Goal: Find contact information: Find contact information

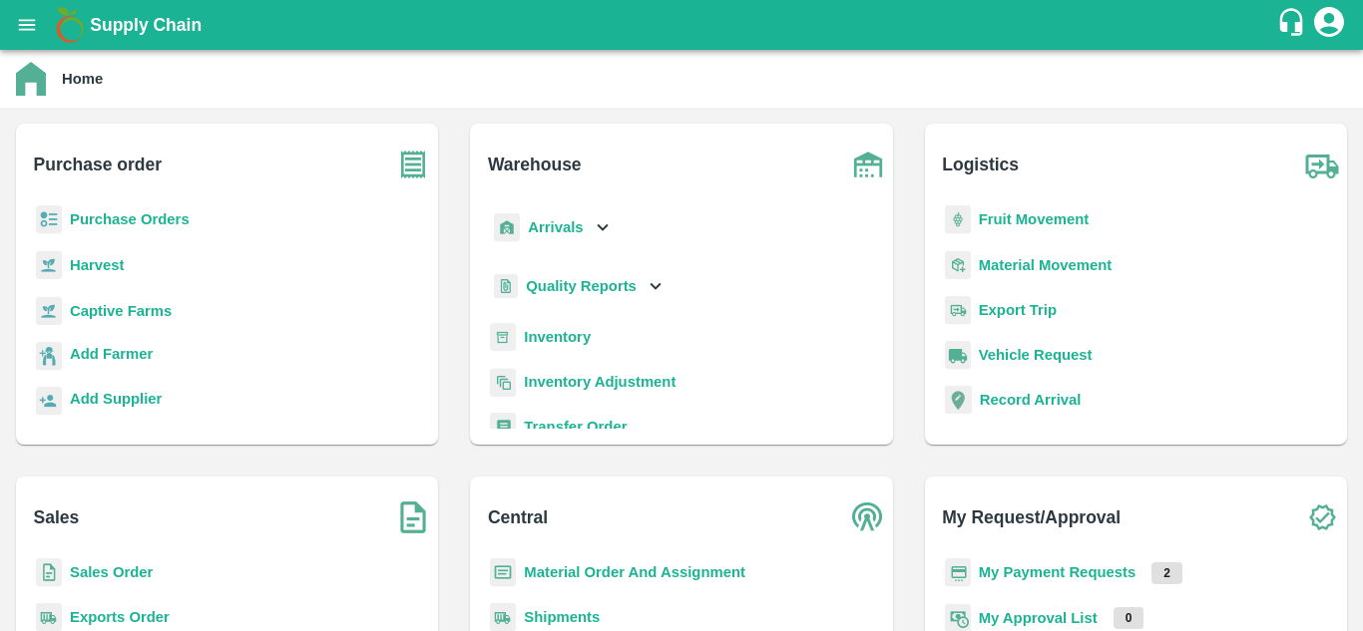
click at [106, 584] on p "Sales Order" at bounding box center [111, 573] width 83 height 22
click at [107, 572] on b "Sales Order" at bounding box center [111, 573] width 83 height 16
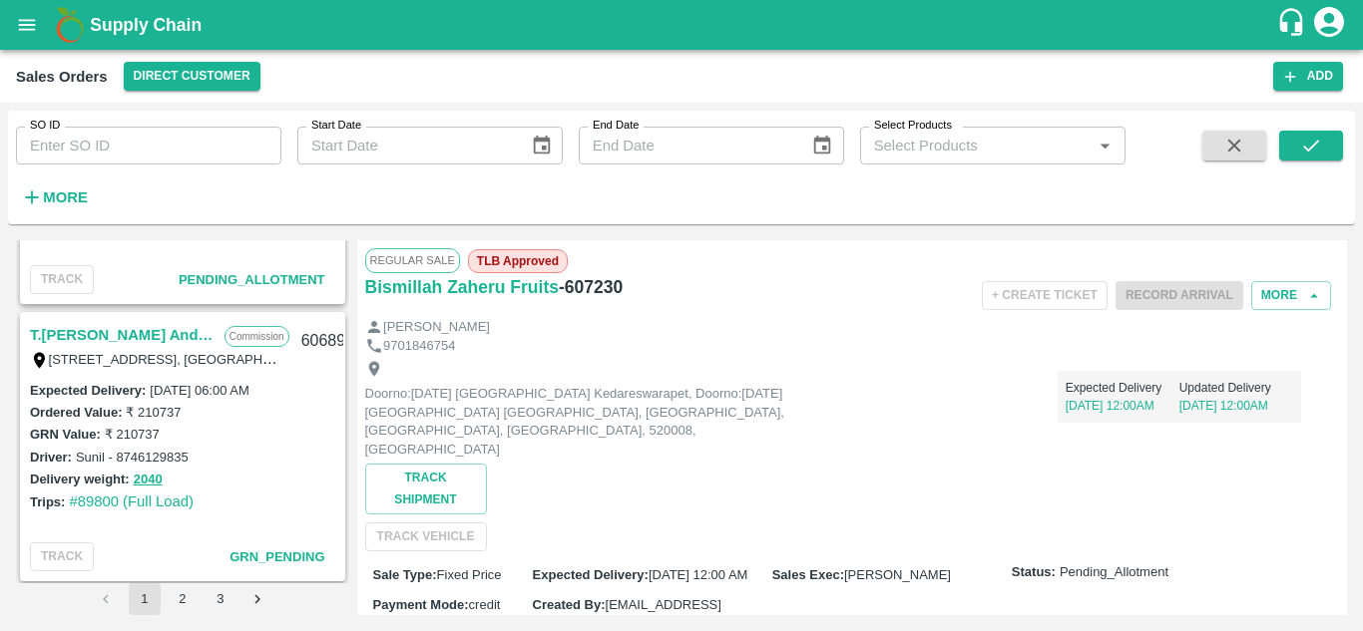
scroll to position [2703, 0]
click at [163, 331] on link "T.[PERSON_NAME] And Sons" at bounding box center [122, 337] width 185 height 26
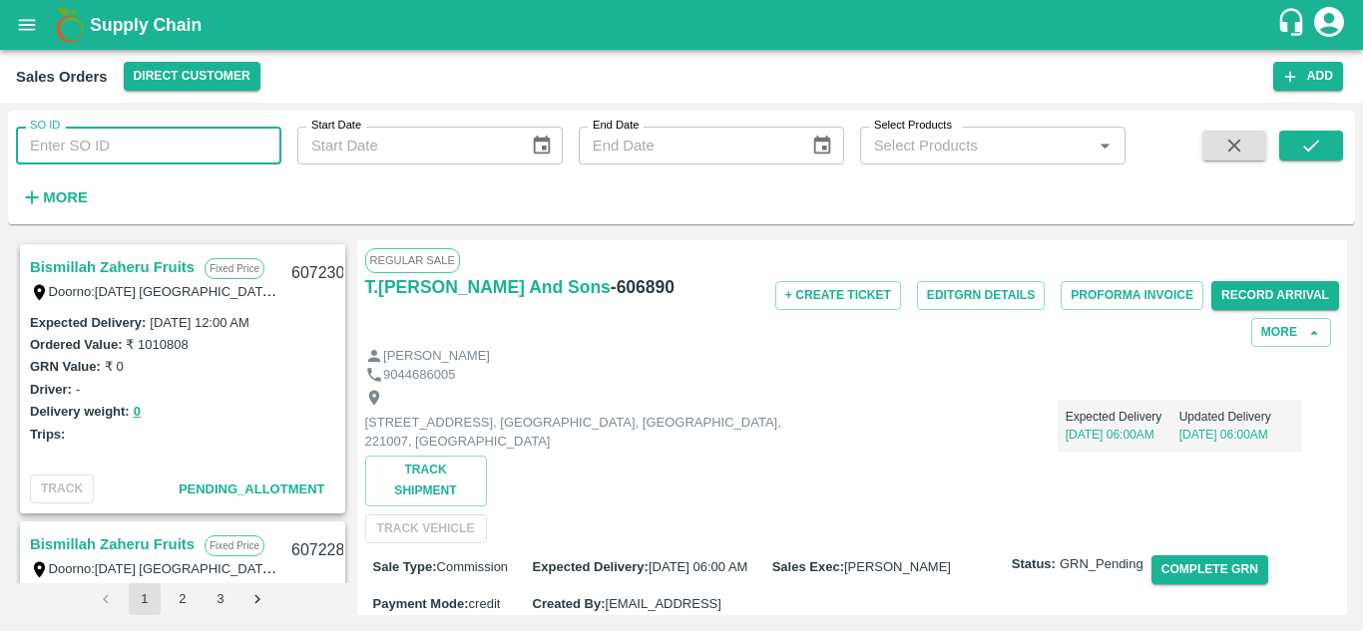
click at [210, 148] on input "SO ID" at bounding box center [148, 146] width 265 height 38
paste input "605373"
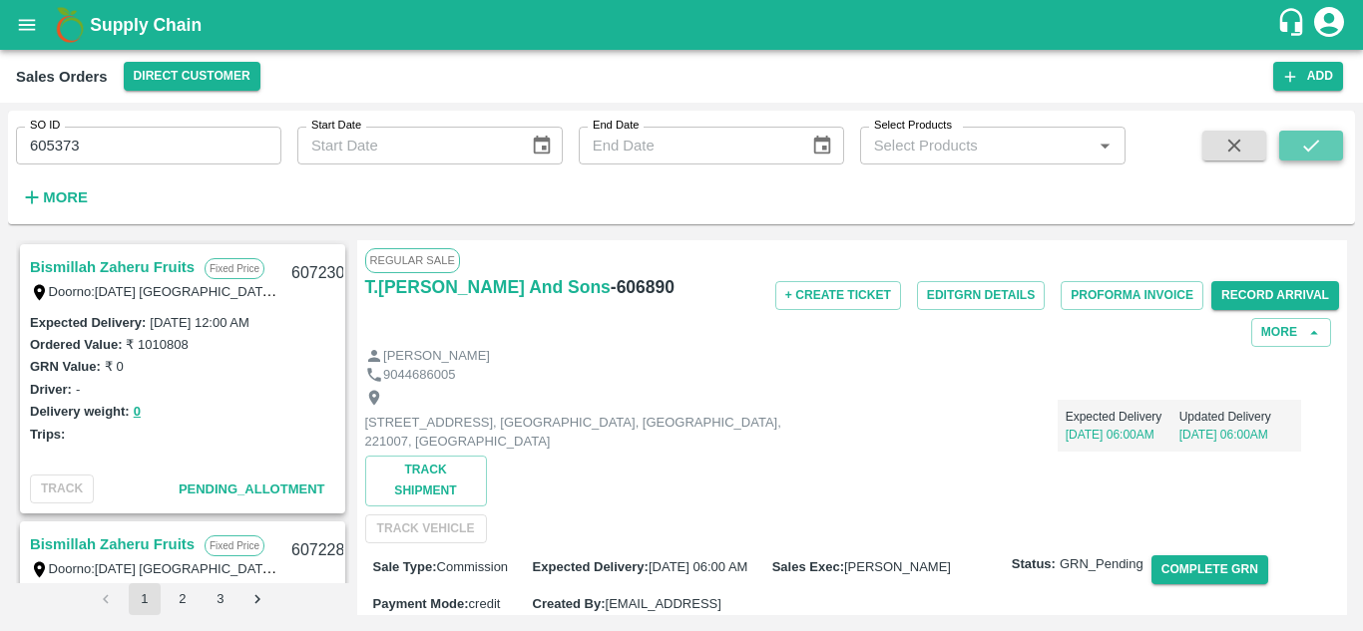
click at [1322, 138] on icon "submit" at bounding box center [1311, 146] width 22 height 22
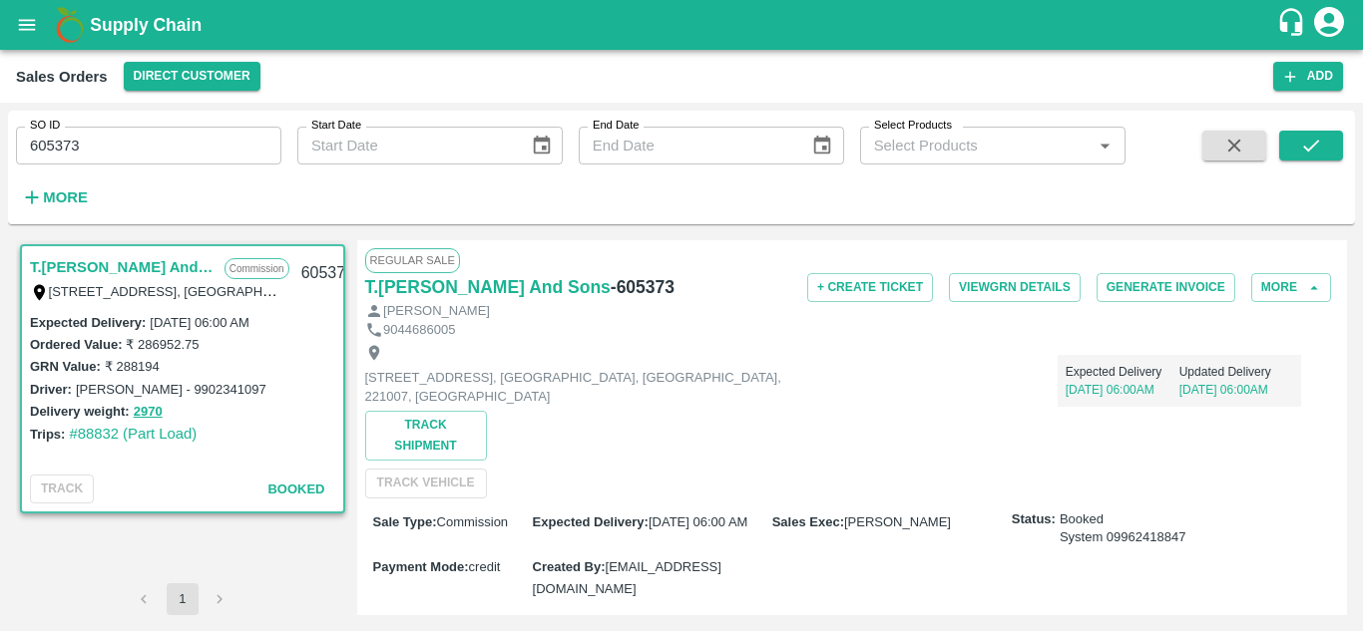
scroll to position [694, 0]
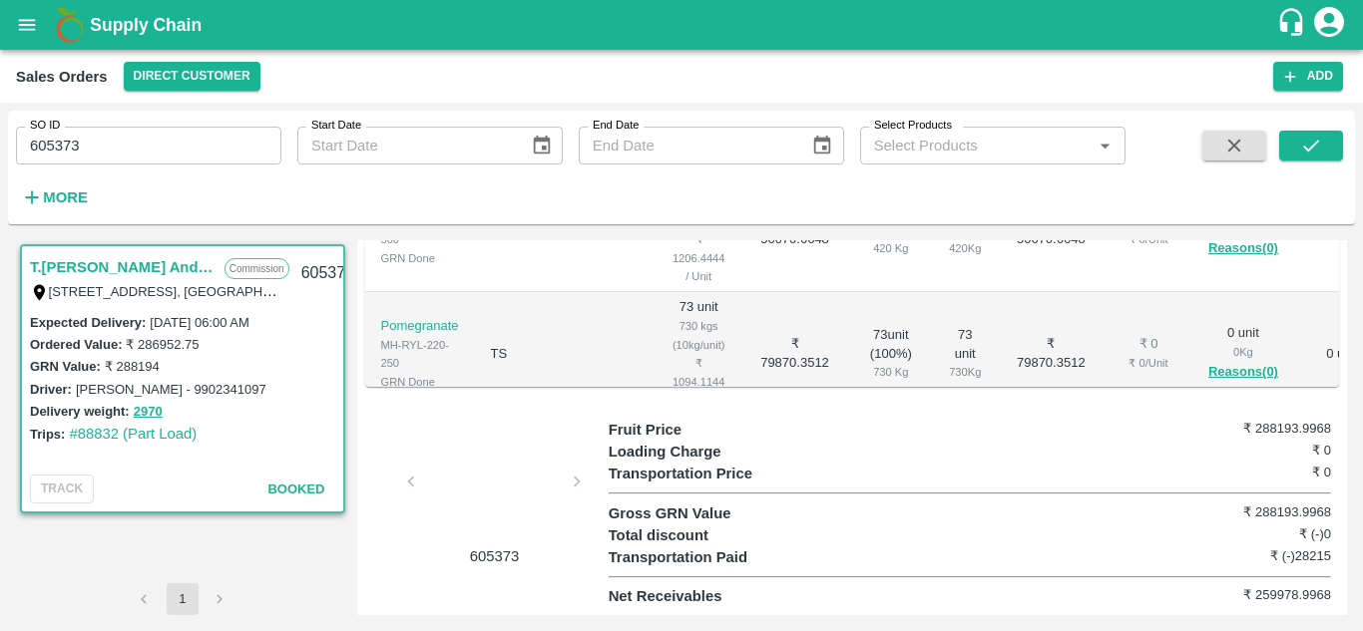
click at [486, 479] on div at bounding box center [495, 488] width 150 height 106
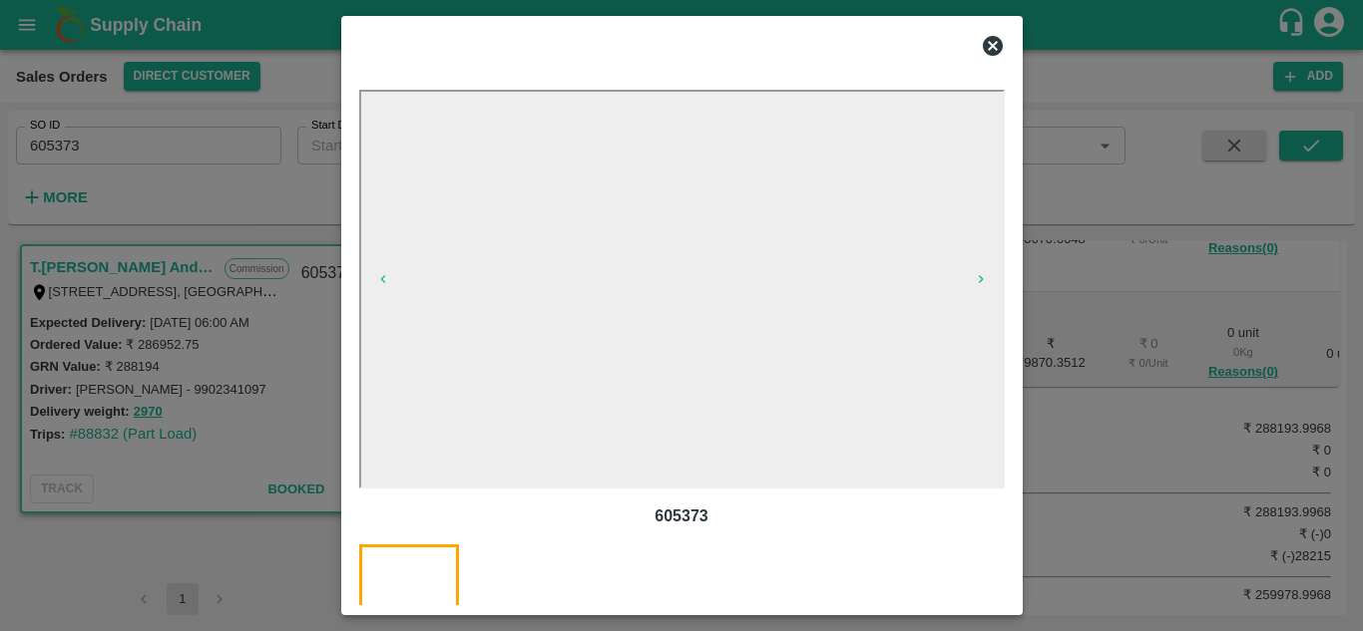
click at [151, 385] on div at bounding box center [681, 315] width 1363 height 631
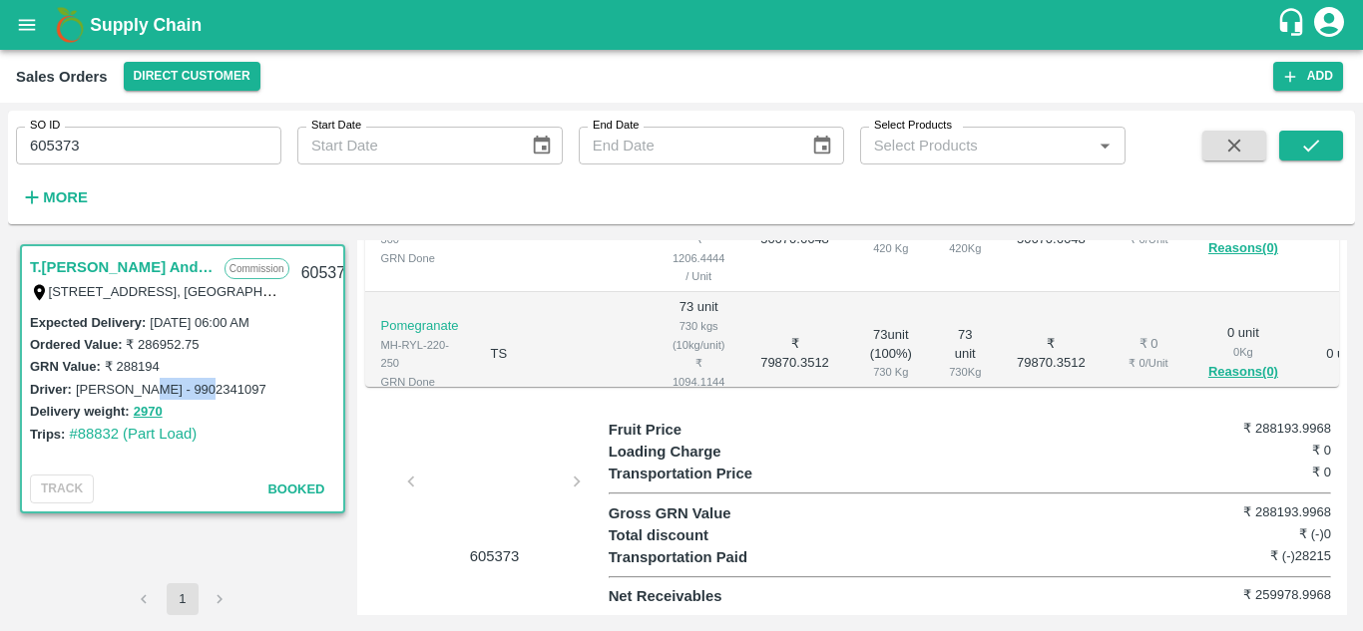
click at [151, 385] on label "[PERSON_NAME] - 9902341097" at bounding box center [171, 389] width 191 height 15
copy label "9902341097"
click at [106, 390] on label "[PERSON_NAME] - 9902341097" at bounding box center [171, 389] width 191 height 15
copy label "[PERSON_NAME]"
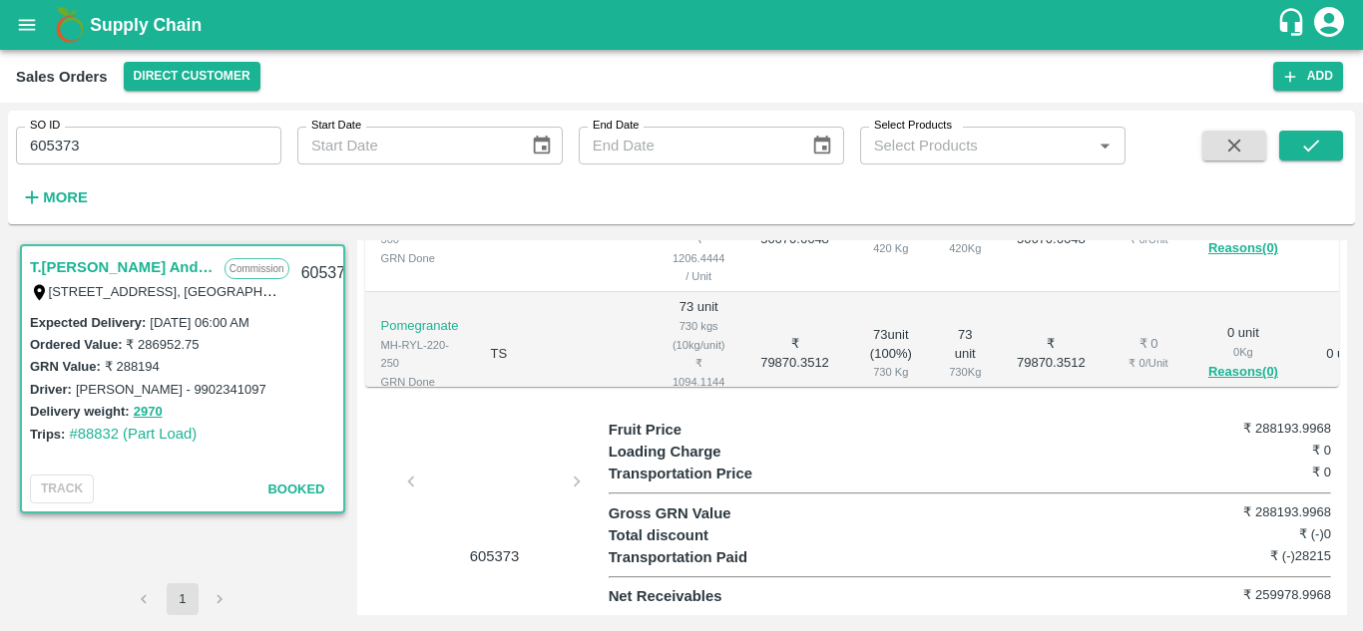
click at [484, 462] on div at bounding box center [495, 488] width 150 height 106
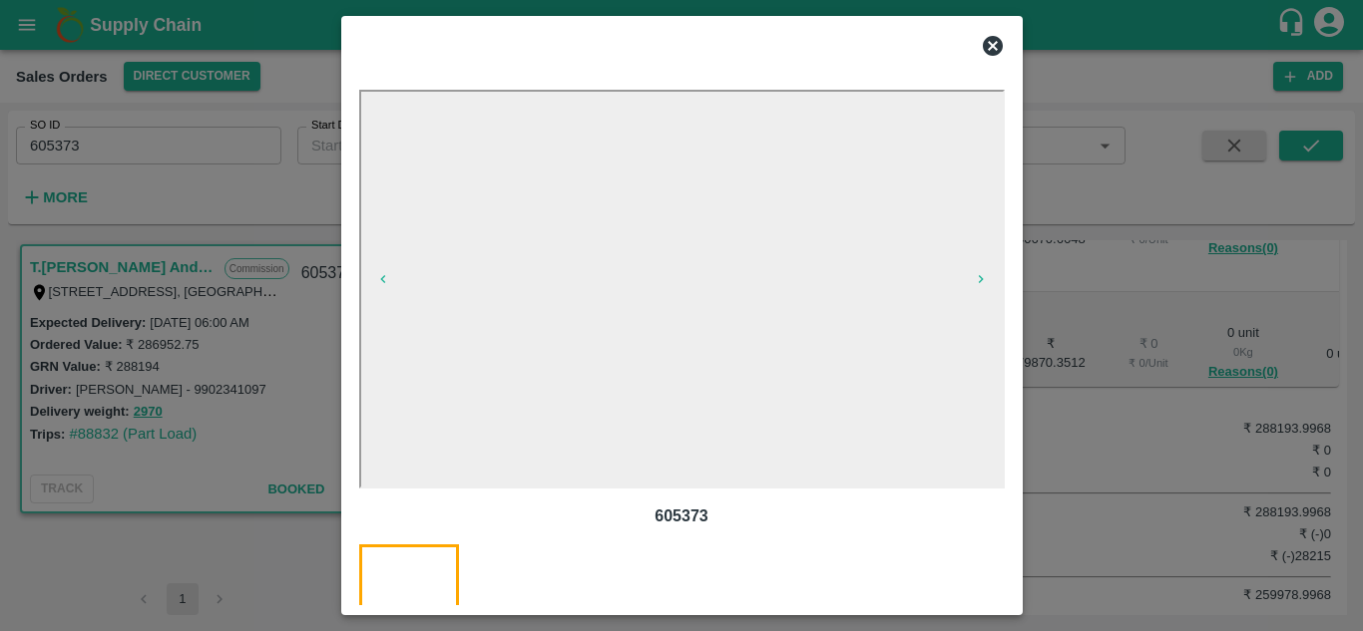
click at [988, 45] on icon at bounding box center [993, 46] width 20 height 20
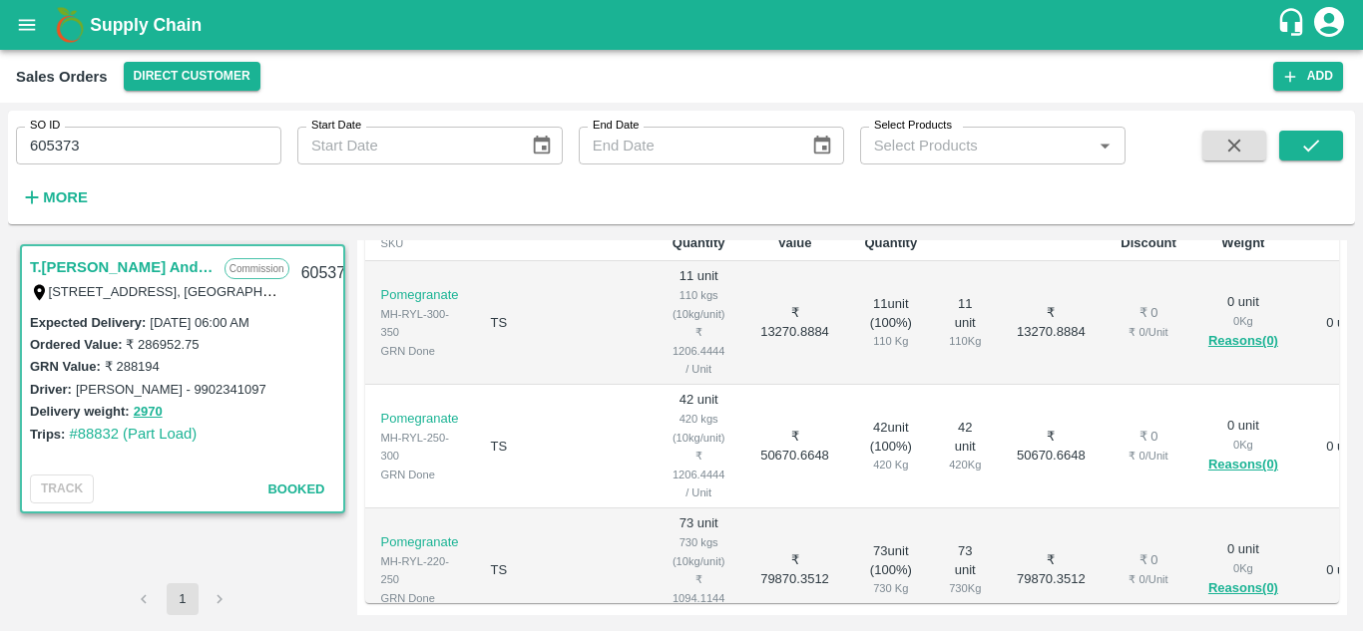
scroll to position [0, 0]
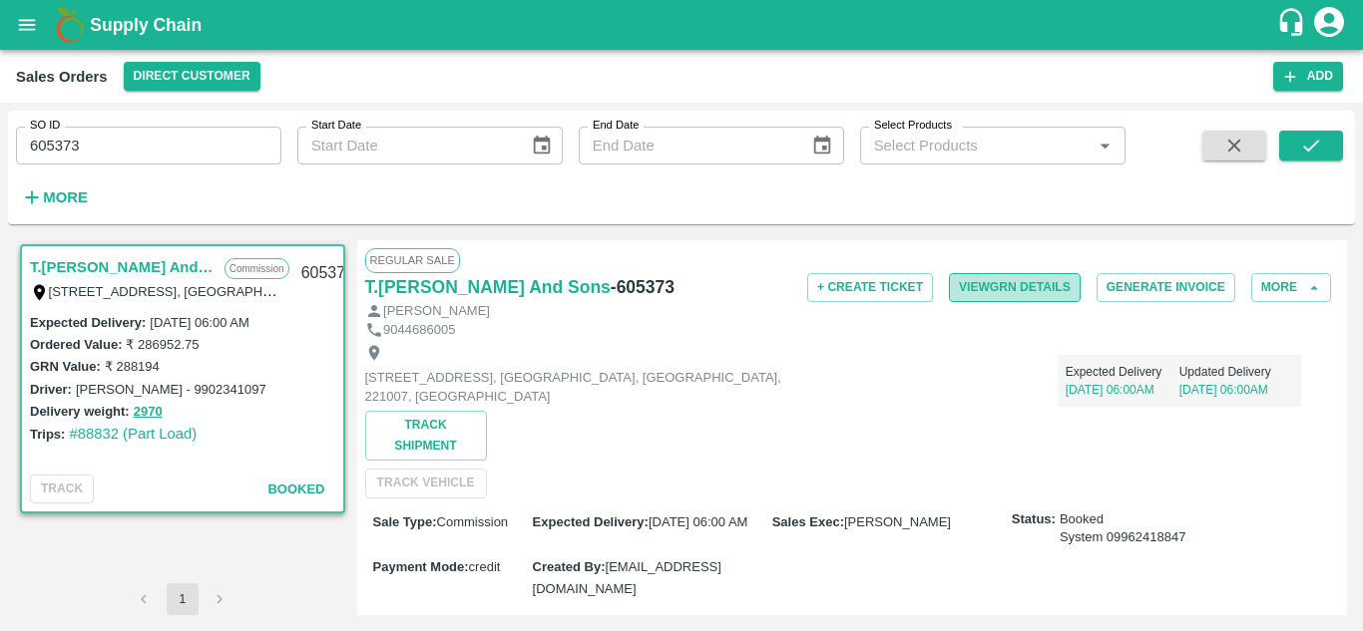
click at [994, 279] on button "View GRN Details" at bounding box center [1015, 287] width 132 height 29
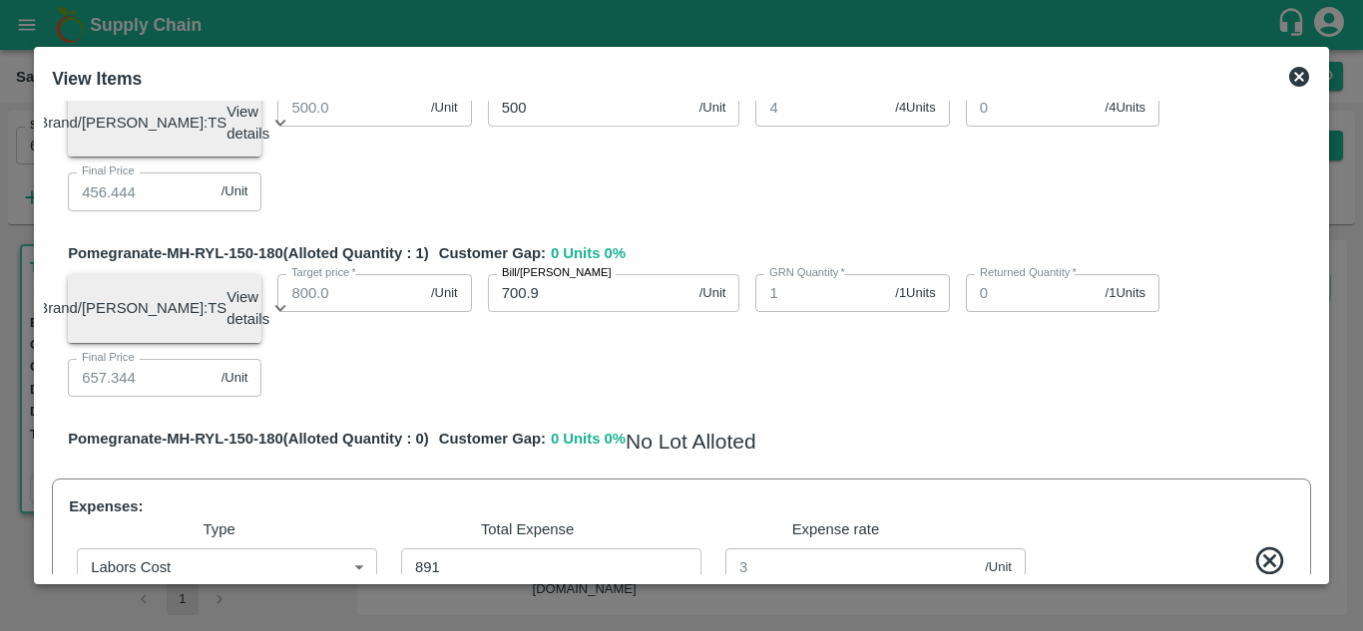
scroll to position [1236, 0]
click at [1291, 83] on icon at bounding box center [1299, 77] width 20 height 20
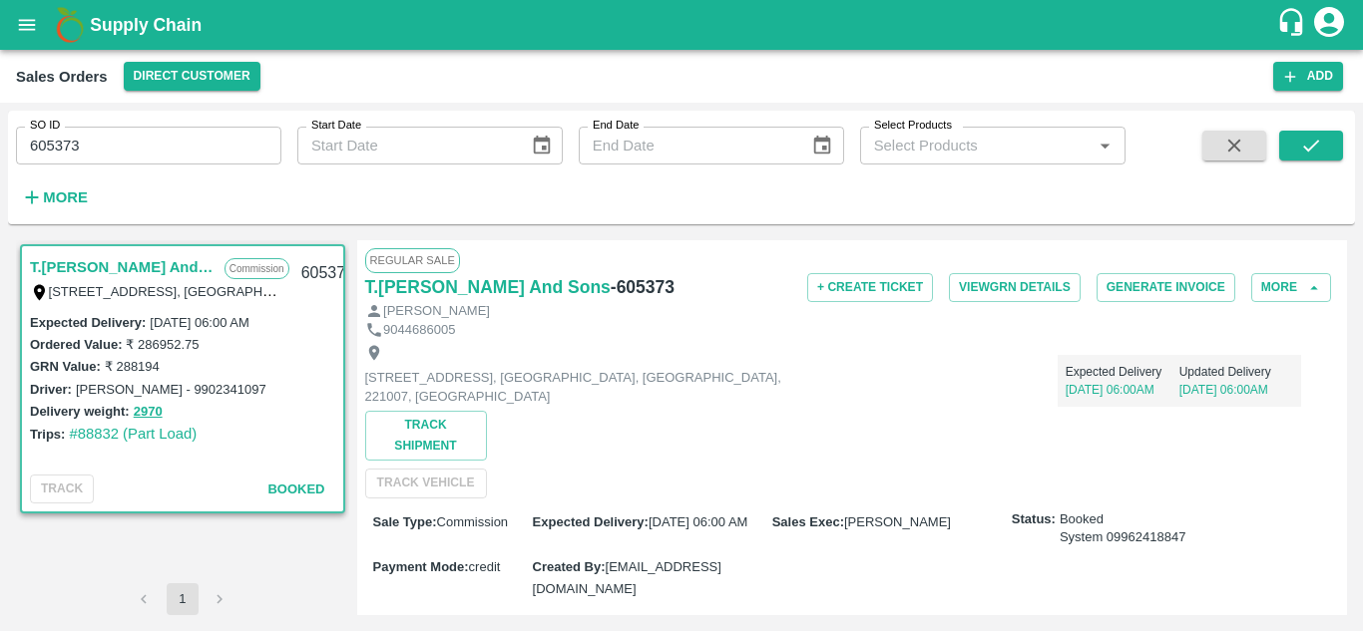
click at [200, 144] on input "605373" at bounding box center [148, 146] width 265 height 38
paste input "text"
click at [1315, 151] on icon "submit" at bounding box center [1311, 146] width 22 height 22
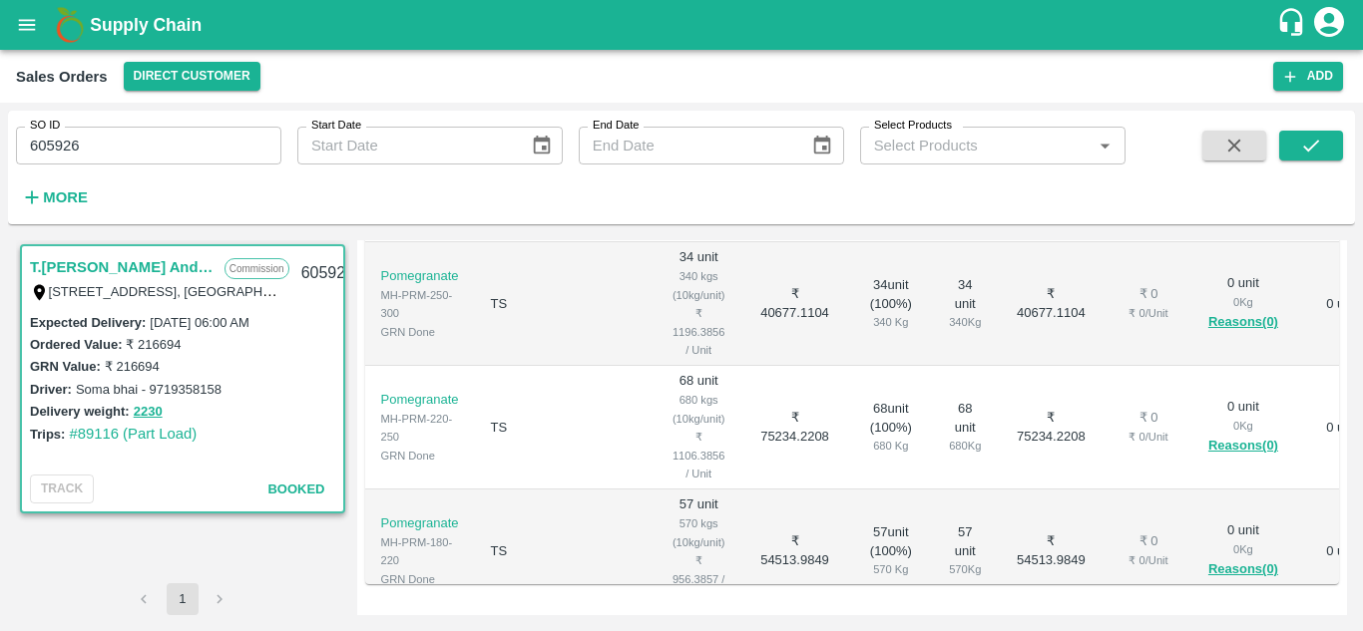
scroll to position [694, 0]
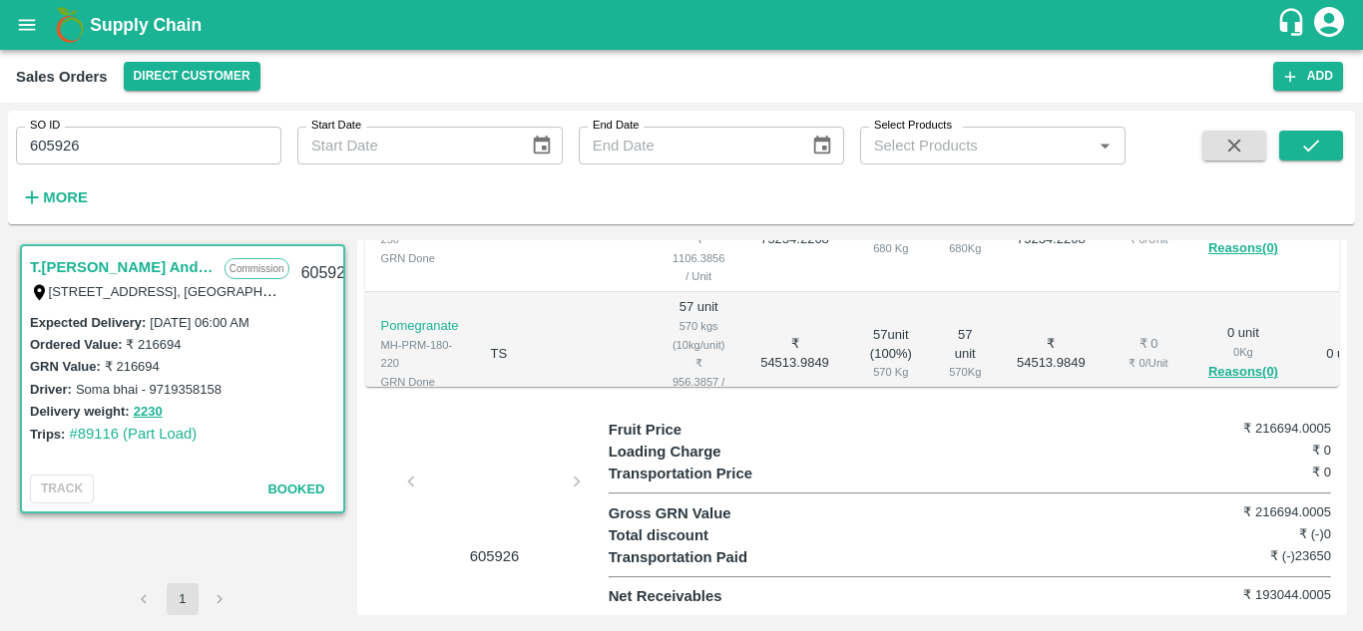
click at [179, 383] on label "Soma bhai - 9719358158" at bounding box center [149, 389] width 146 height 15
copy label "9719358158"
click at [128, 385] on label "Soma bhai - 9719358158" at bounding box center [149, 389] width 146 height 15
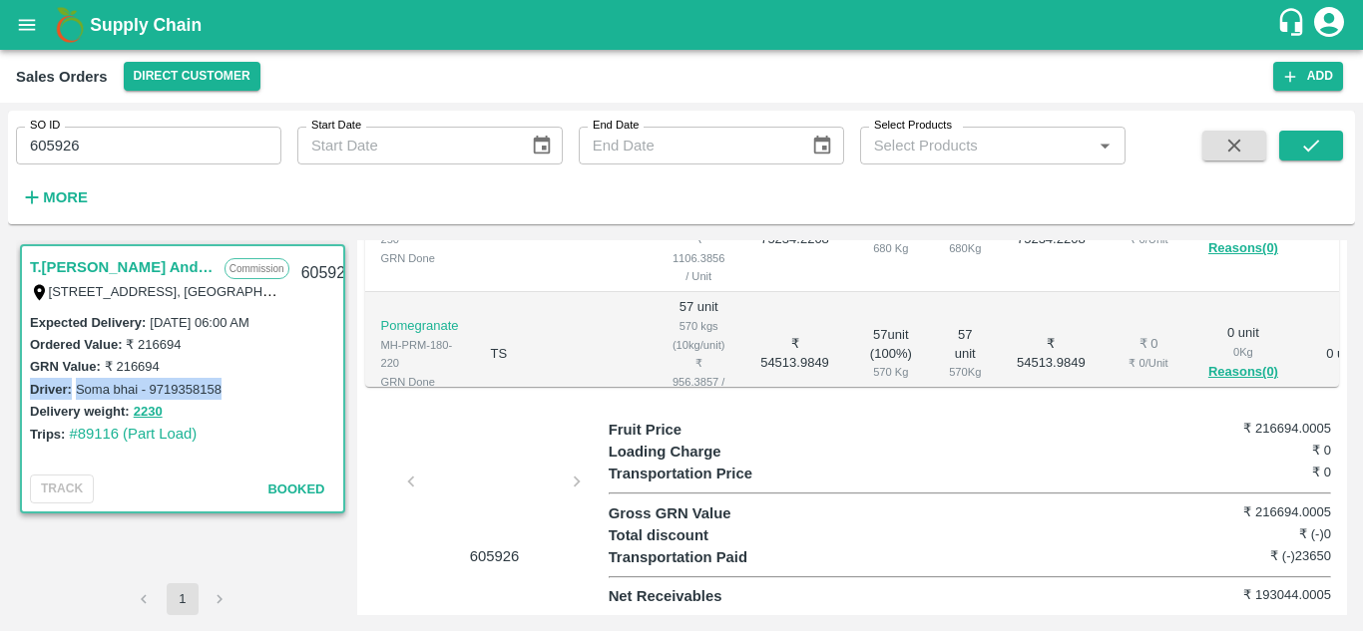
click at [128, 385] on label "Soma bhai - 9719358158" at bounding box center [149, 389] width 146 height 15
drag, startPoint x: 140, startPoint y: 387, endPoint x: 73, endPoint y: 395, distance: 67.3
click at [73, 395] on div "Driver: Soma bhai - 9719358158" at bounding box center [182, 389] width 305 height 22
copy label "Soma bhai"
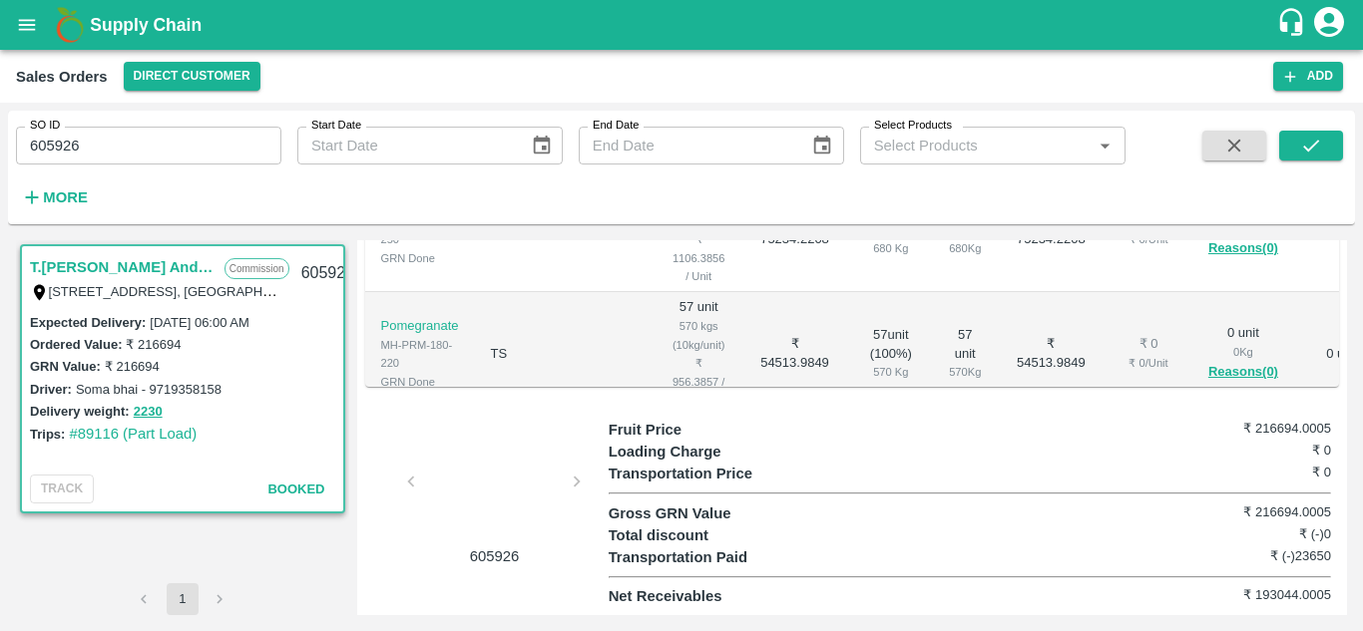
click at [499, 465] on div at bounding box center [495, 488] width 150 height 106
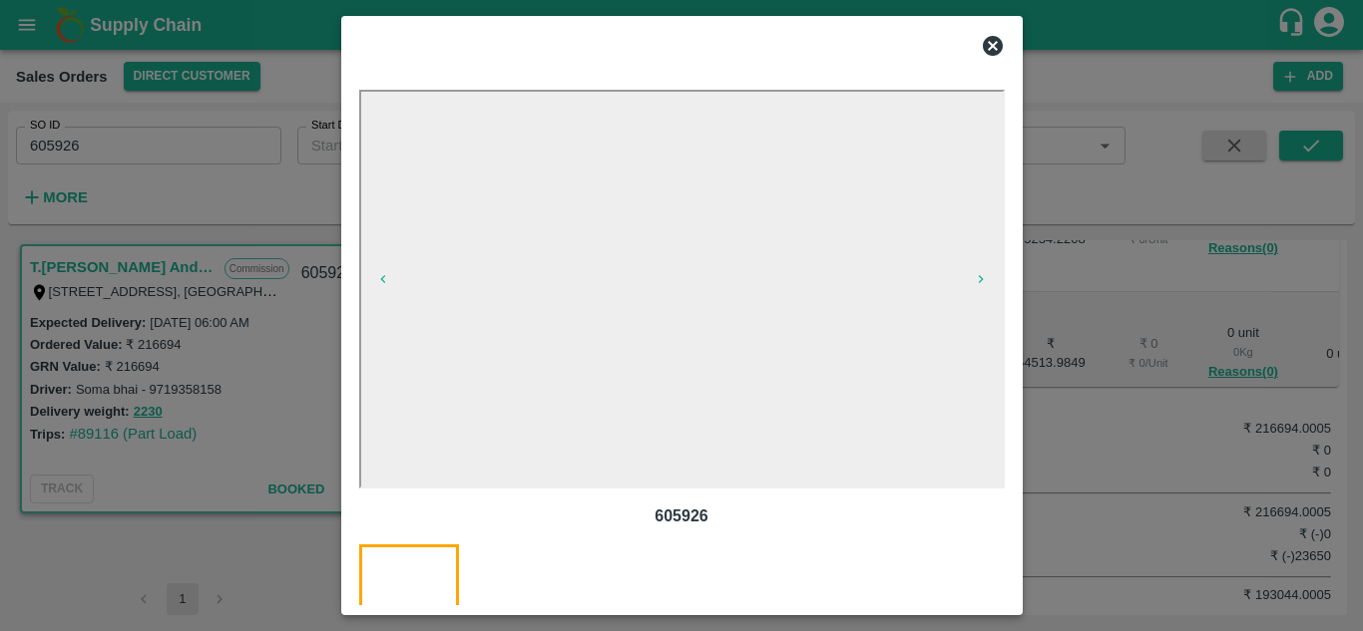
click at [990, 49] on icon at bounding box center [993, 46] width 24 height 24
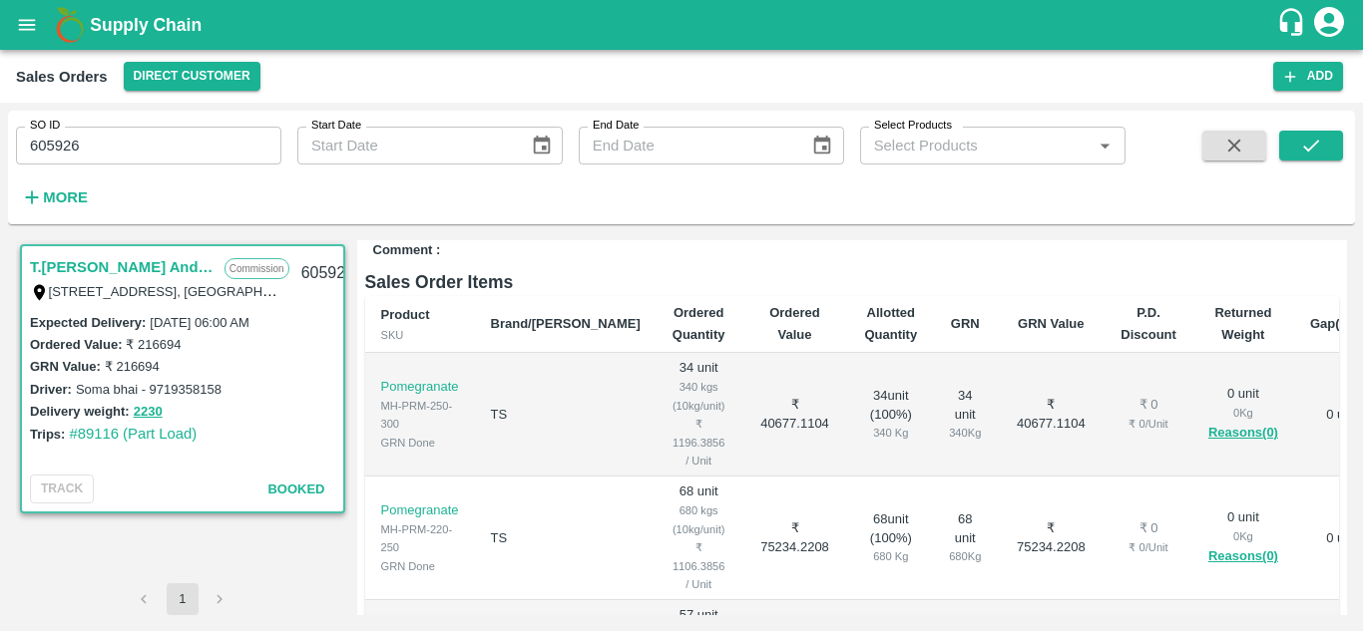
scroll to position [377, 0]
click at [223, 145] on input "605926" at bounding box center [148, 146] width 265 height 38
paste input "text"
click at [1313, 133] on button "submit" at bounding box center [1311, 146] width 64 height 30
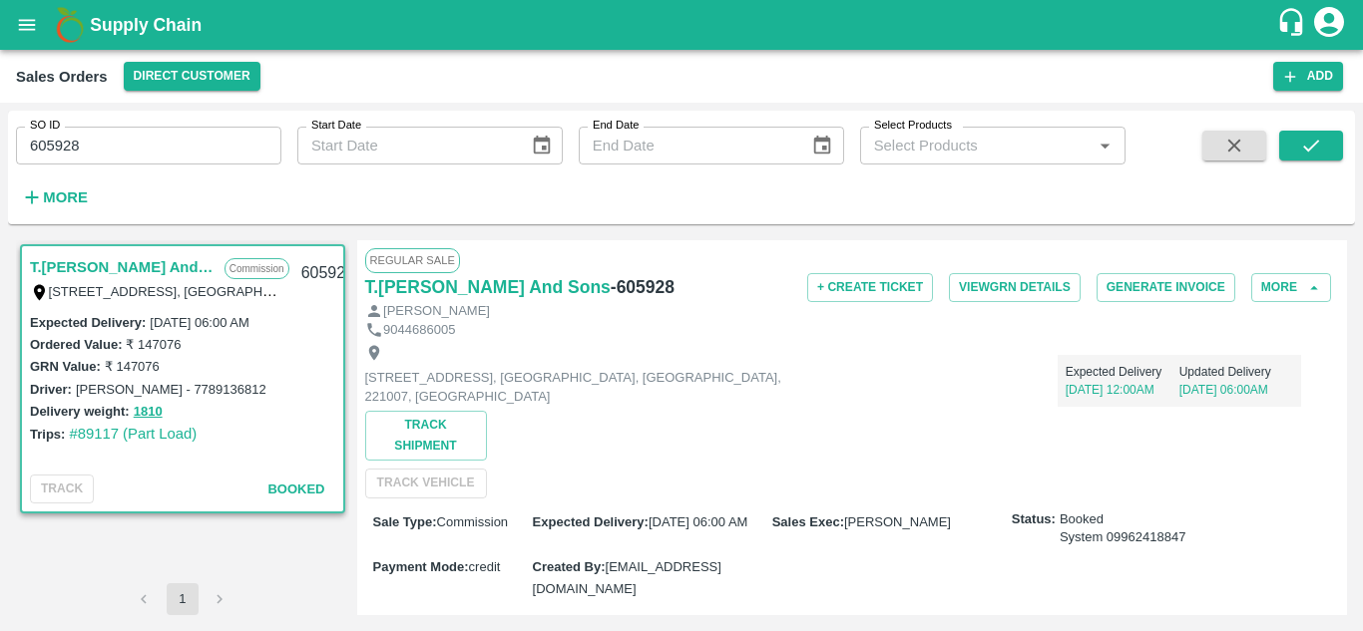
click at [215, 391] on label "[PERSON_NAME] - 7789136812" at bounding box center [171, 389] width 191 height 15
copy label "7789136812"
drag, startPoint x: 164, startPoint y: 389, endPoint x: 79, endPoint y: 390, distance: 84.8
click at [79, 390] on label "[PERSON_NAME] - 7789136812" at bounding box center [171, 389] width 191 height 15
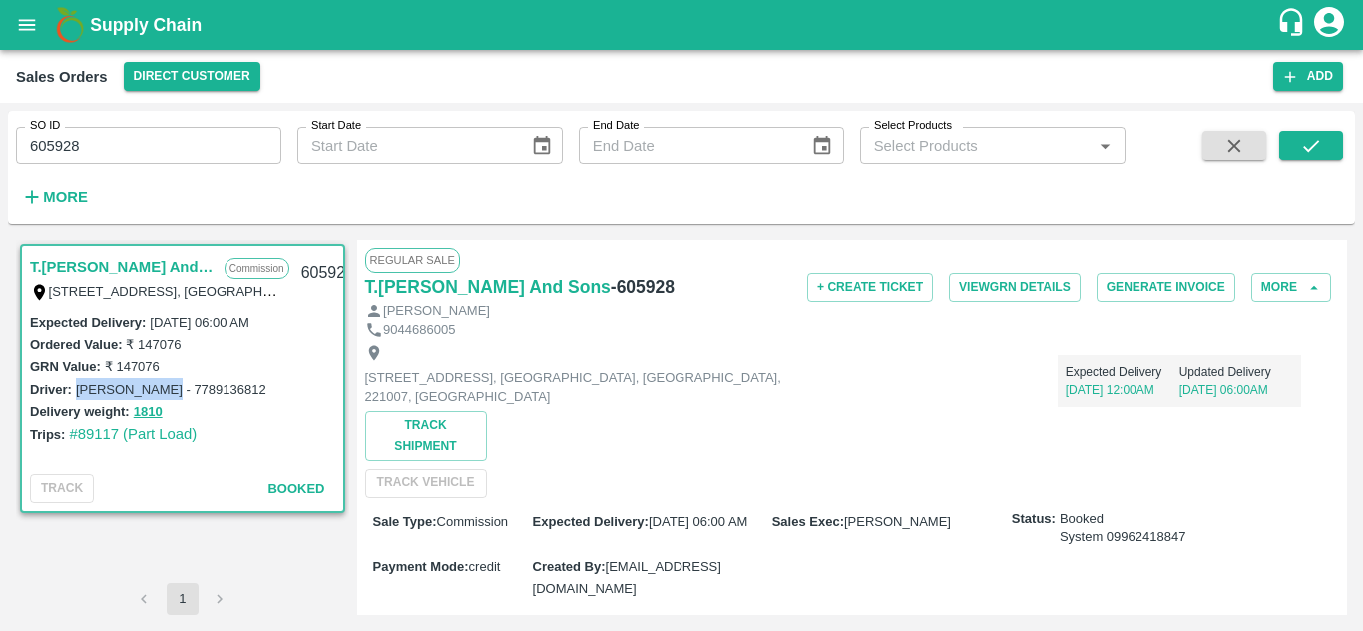
copy label "[PERSON_NAME]"
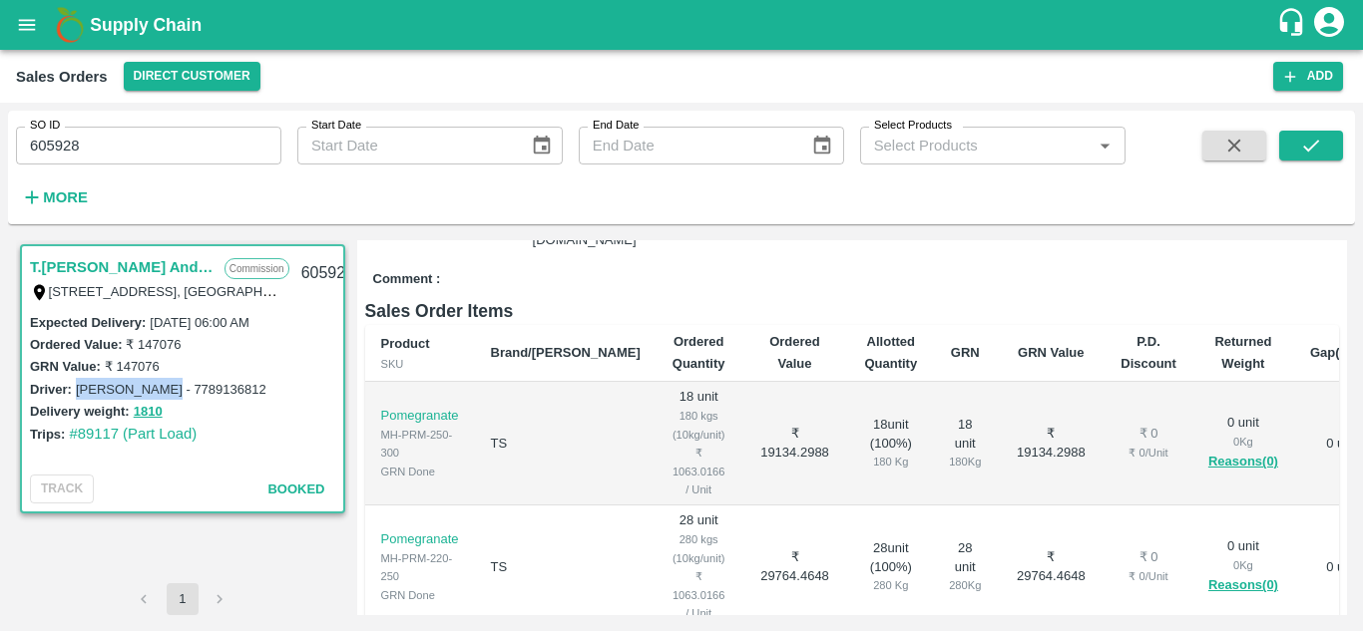
scroll to position [694, 0]
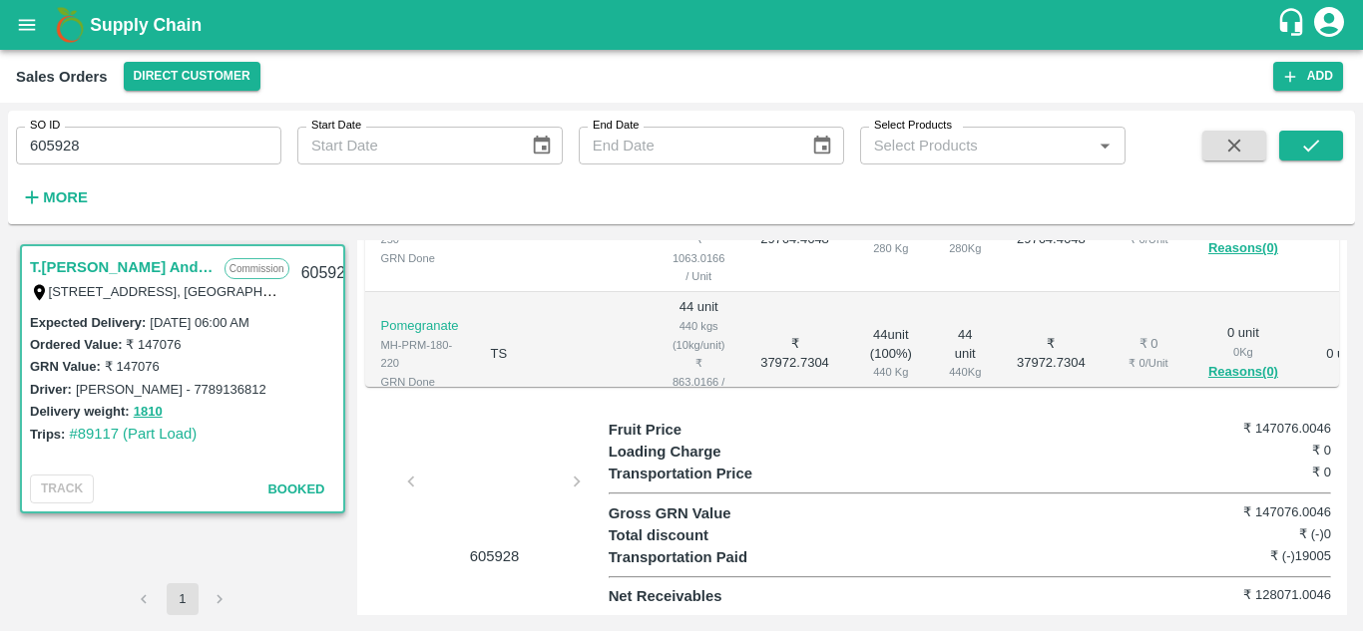
click at [194, 136] on input "605928" at bounding box center [148, 146] width 265 height 38
paste input "text"
click at [1329, 152] on button "submit" at bounding box center [1311, 146] width 64 height 30
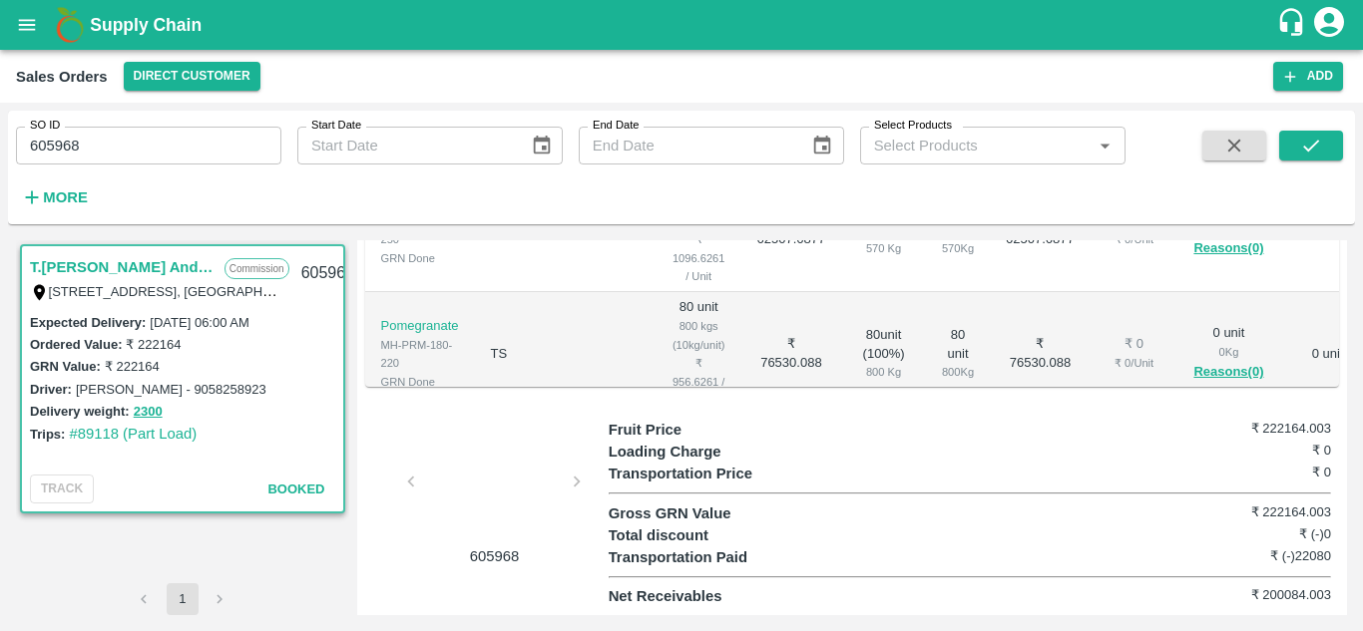
click at [186, 386] on label "[PERSON_NAME] - 9058258923" at bounding box center [171, 389] width 191 height 15
copy label "9058258923"
click at [112, 389] on label "[PERSON_NAME] - 9058258923" at bounding box center [171, 389] width 191 height 15
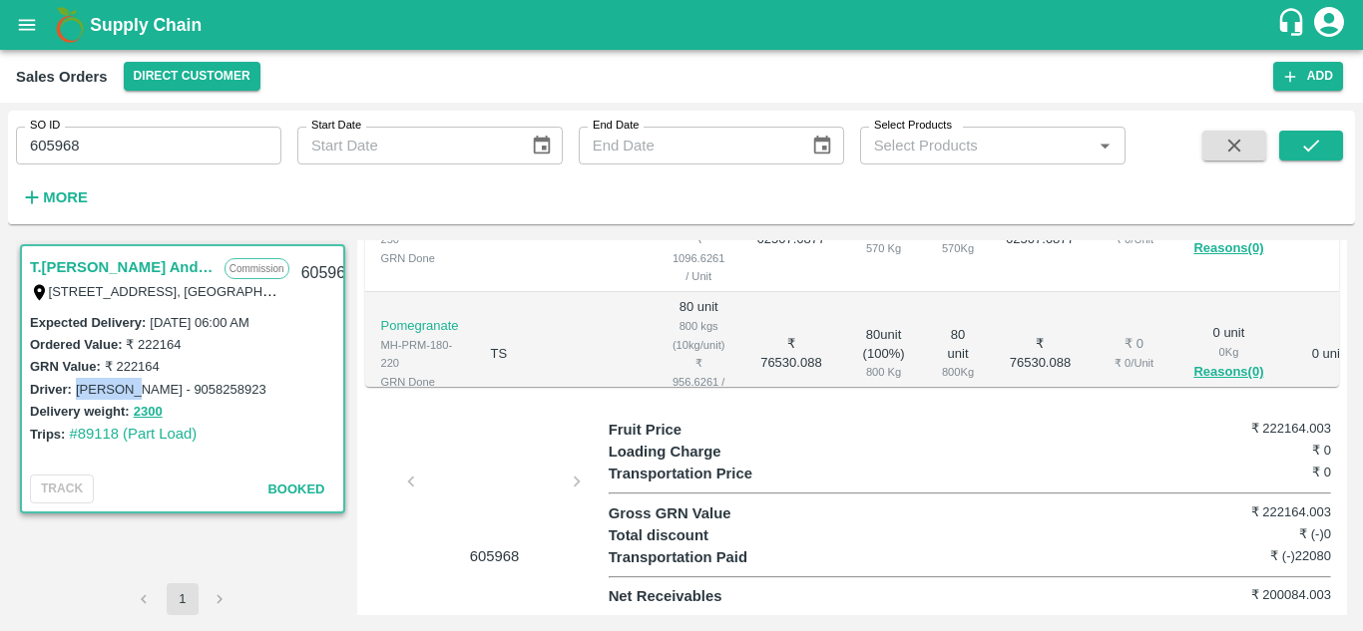
copy label "Shubham"
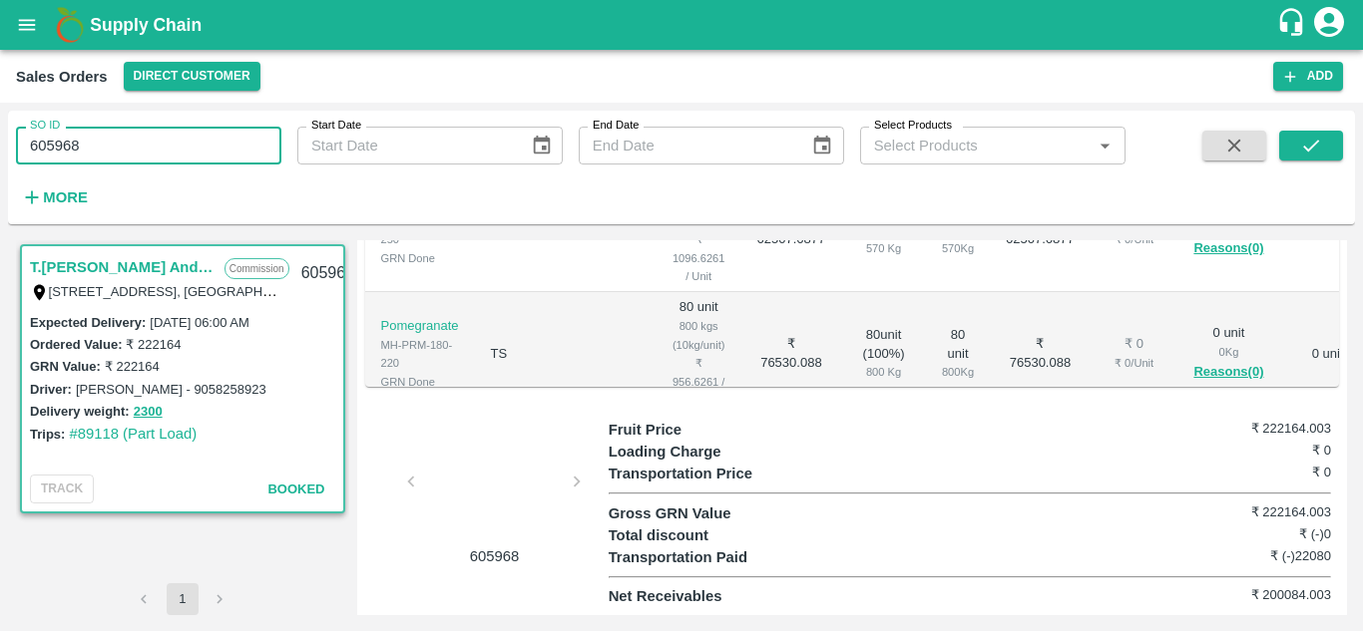
click at [187, 142] on input "605968" at bounding box center [148, 146] width 265 height 38
paste input "text"
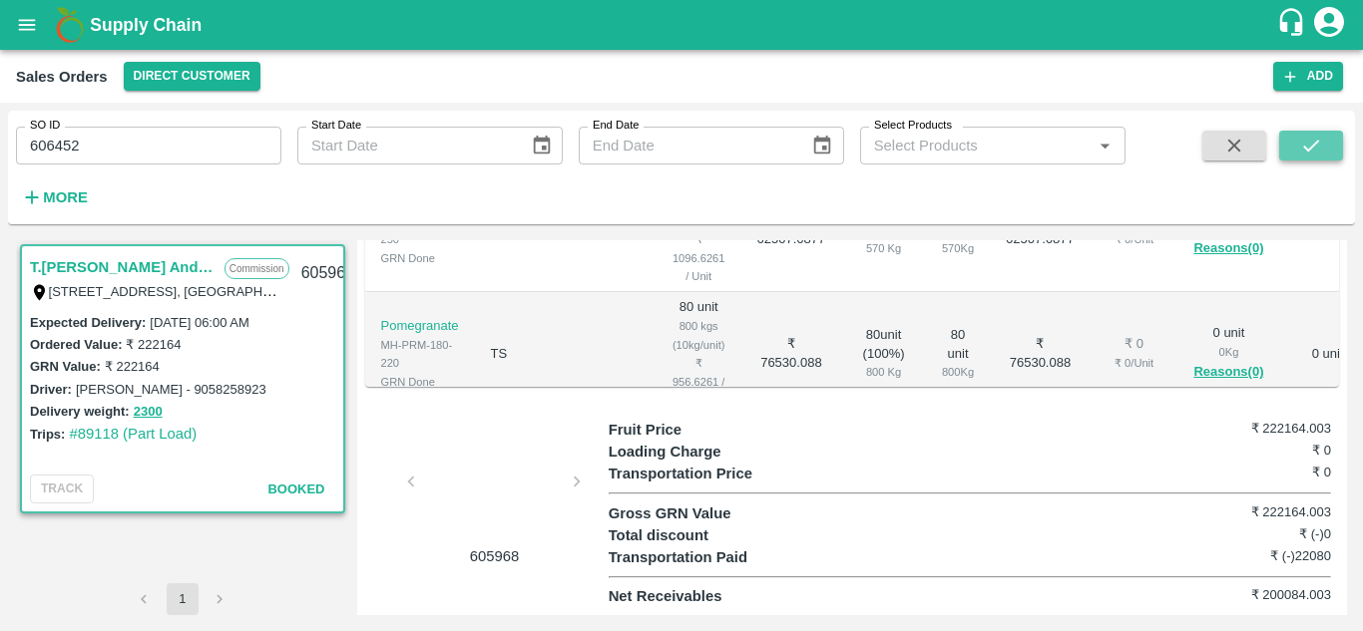
click at [1309, 143] on icon "submit" at bounding box center [1311, 146] width 22 height 22
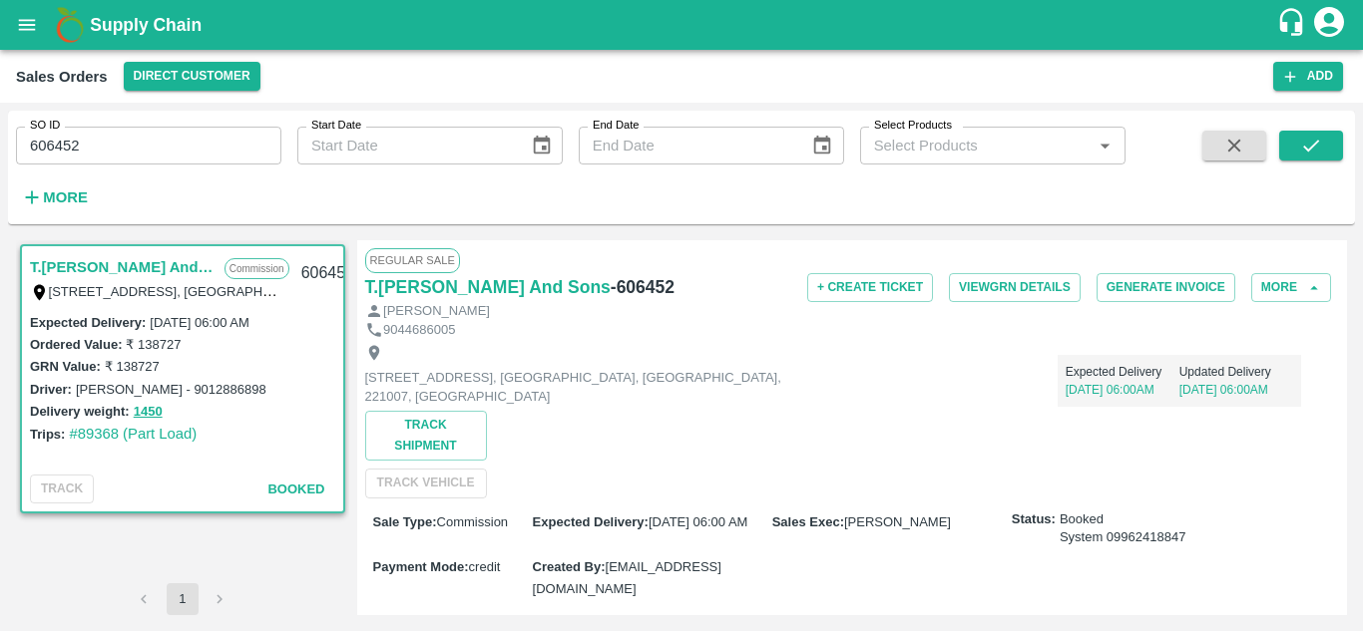
click at [214, 394] on label "[PERSON_NAME] - 9012886898" at bounding box center [171, 389] width 191 height 15
copy label "9012886898"
drag, startPoint x: 144, startPoint y: 388, endPoint x: 75, endPoint y: 391, distance: 68.9
click at [76, 391] on label "[PERSON_NAME] - 9012886898" at bounding box center [171, 389] width 191 height 15
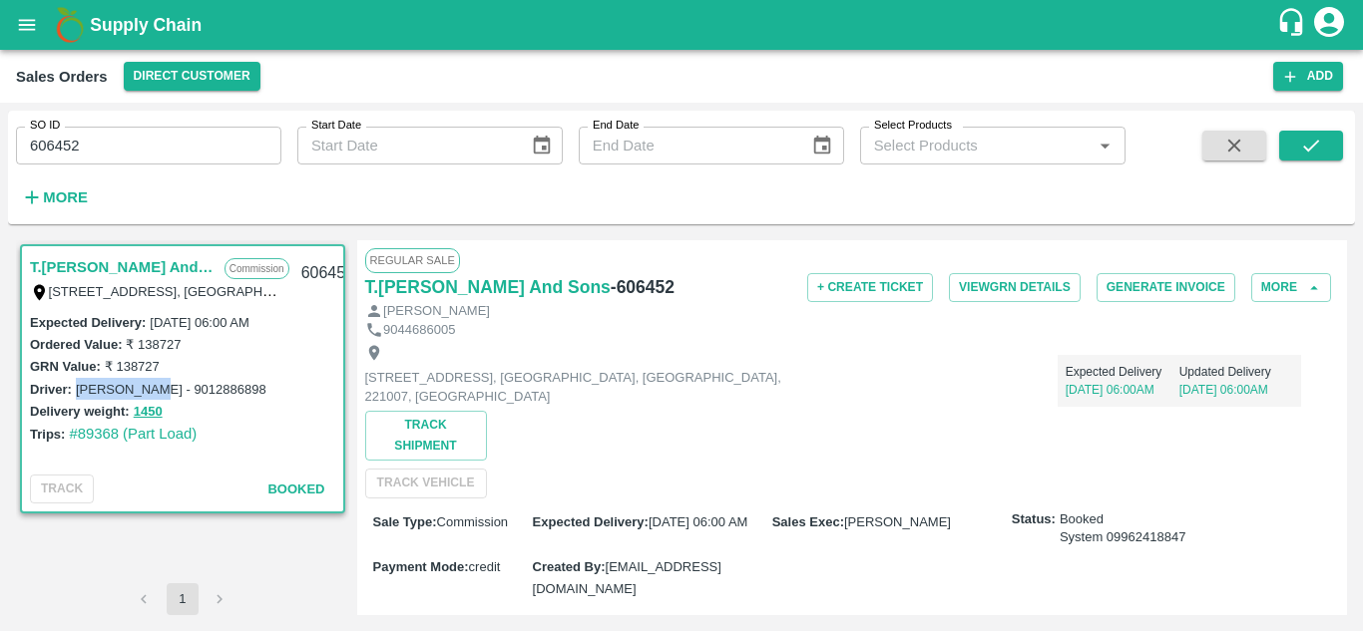
copy label "[PERSON_NAME]"
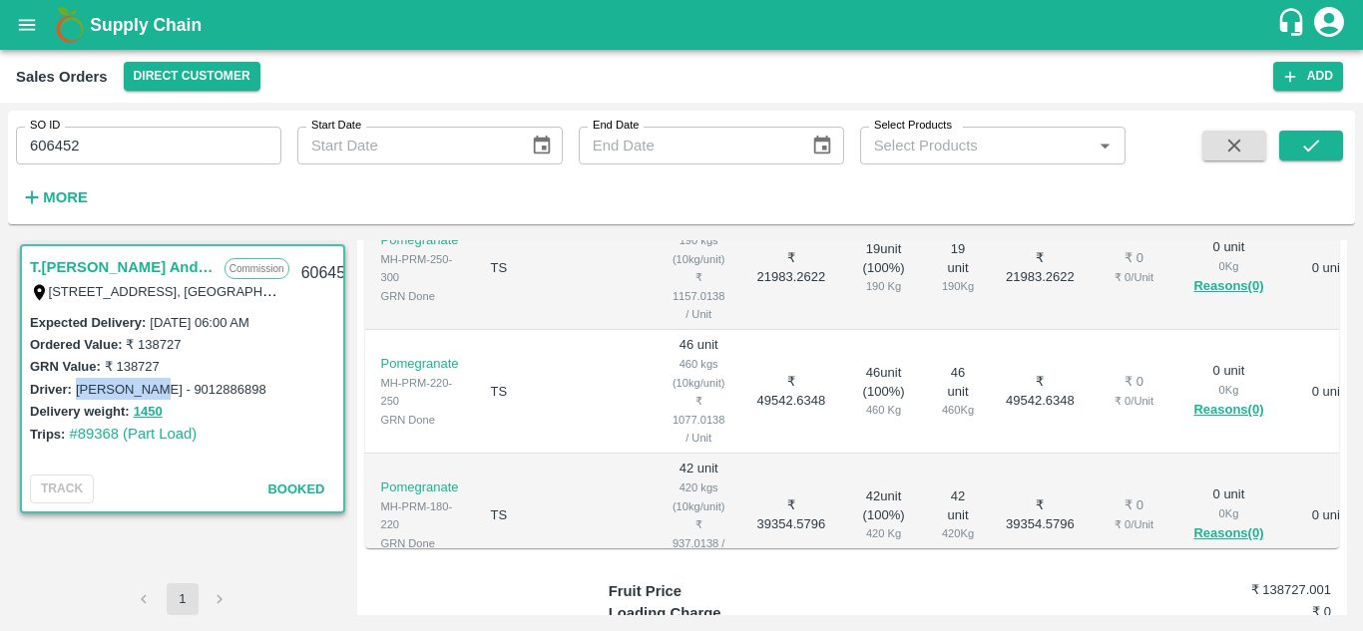
scroll to position [526, 0]
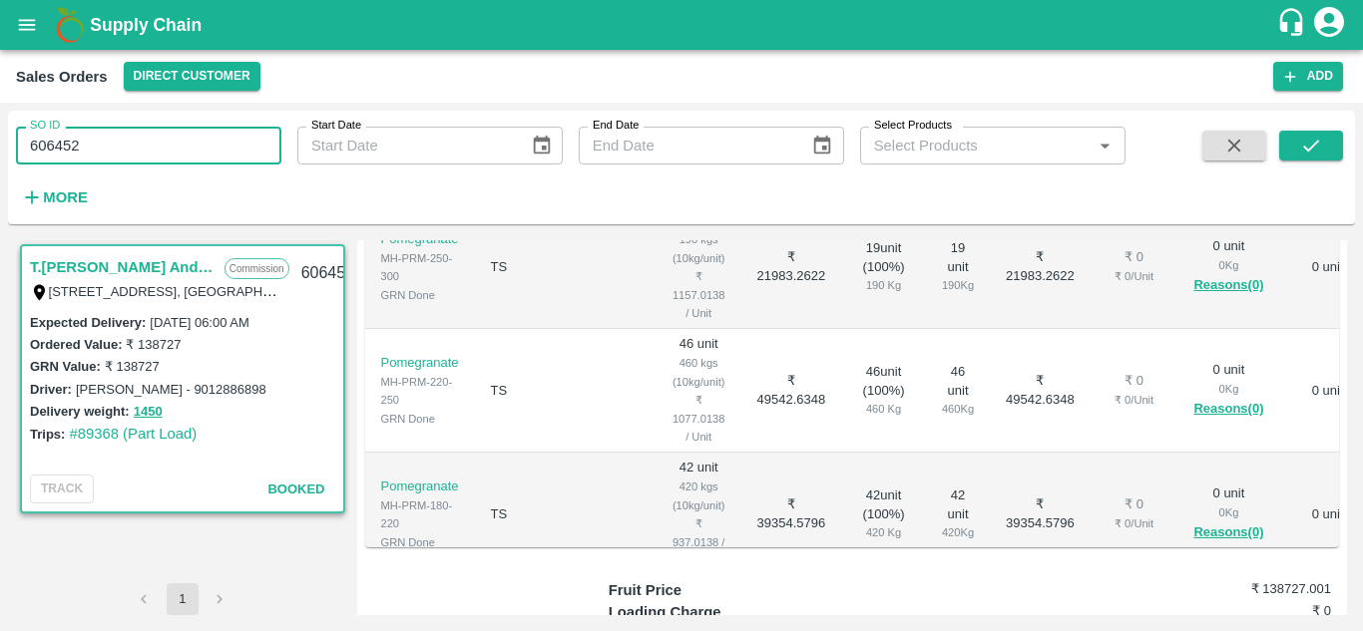
click at [124, 146] on input "606452" at bounding box center [148, 146] width 265 height 38
paste input "text"
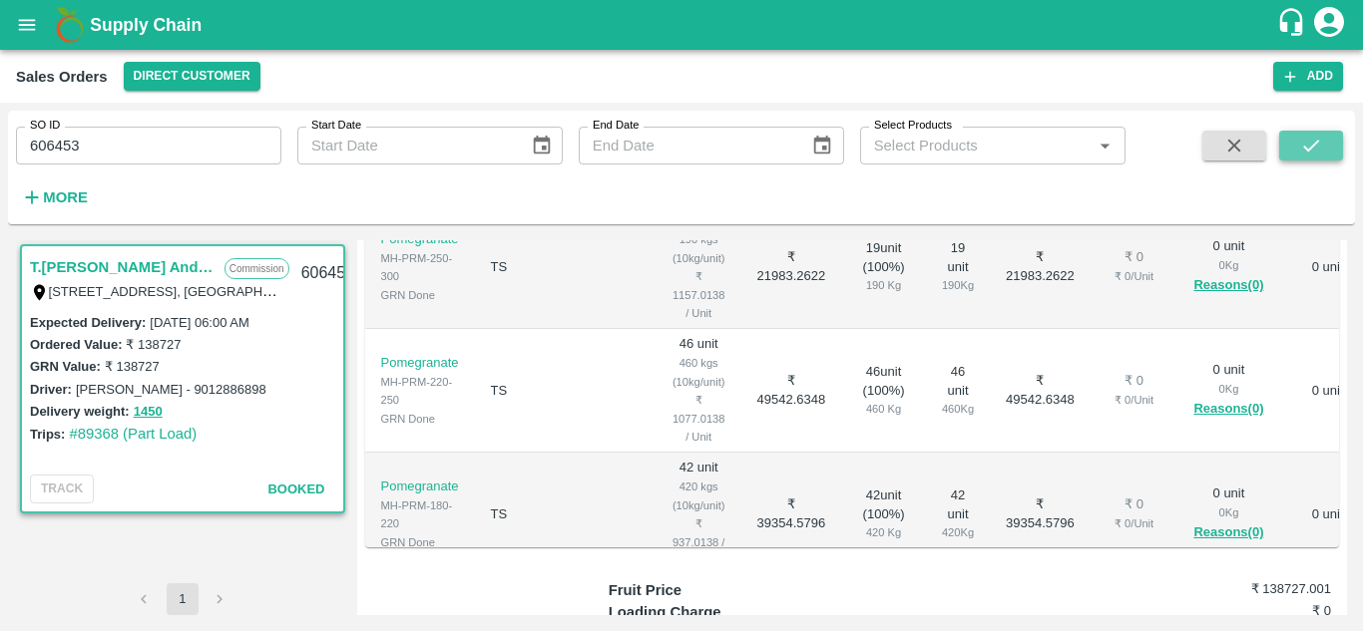
click at [1313, 142] on icon "submit" at bounding box center [1311, 146] width 22 height 22
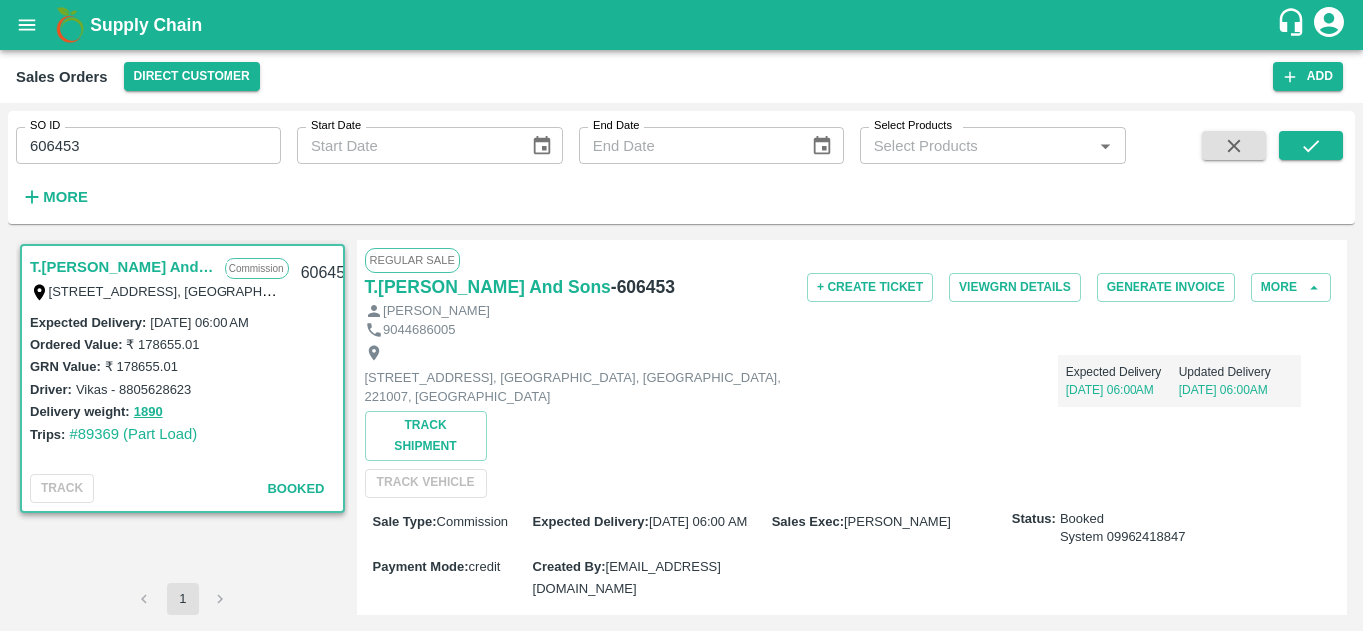
click at [157, 390] on label "Vikas - 8805628623" at bounding box center [133, 389] width 115 height 15
click at [102, 390] on label "Vikas - 8805628623" at bounding box center [133, 389] width 115 height 15
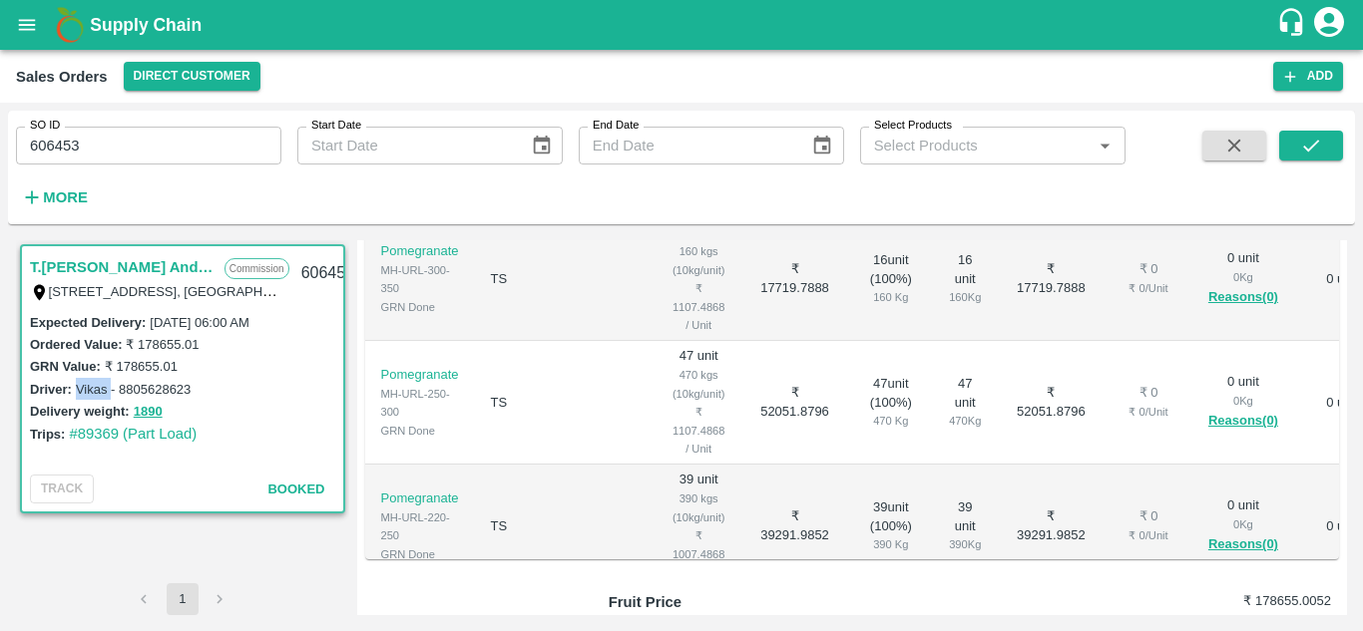
scroll to position [515, 0]
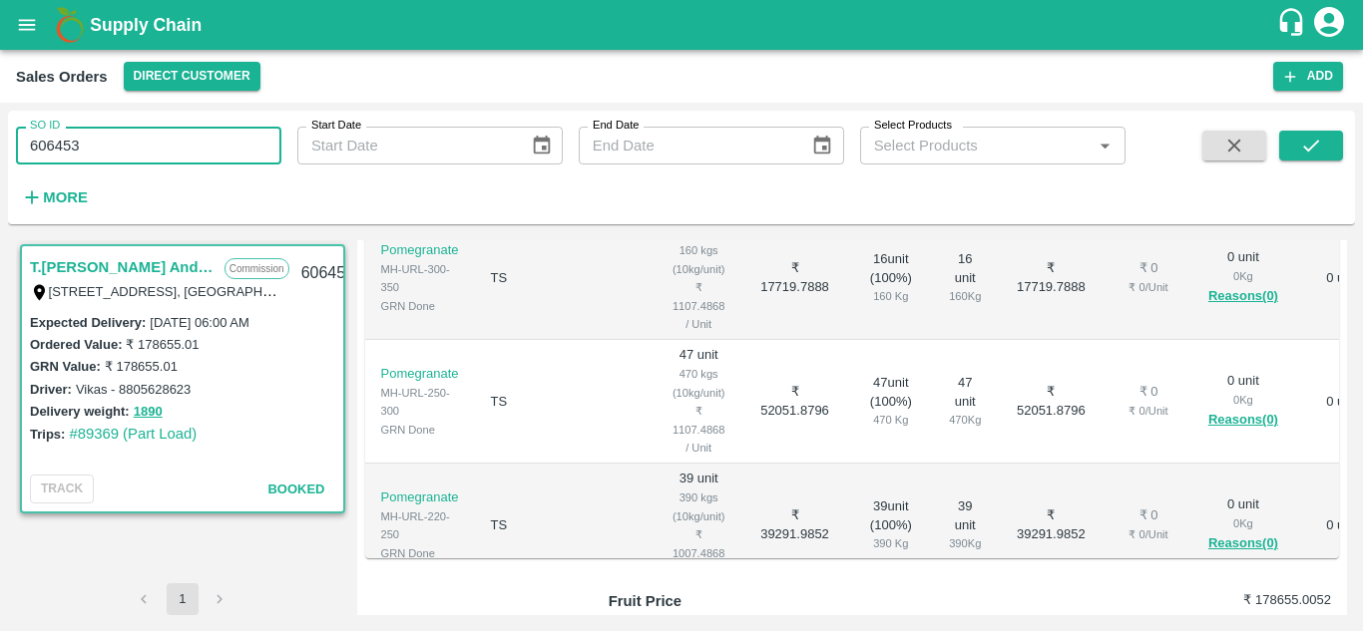
click at [169, 144] on input "606453" at bounding box center [148, 146] width 265 height 38
paste input "text"
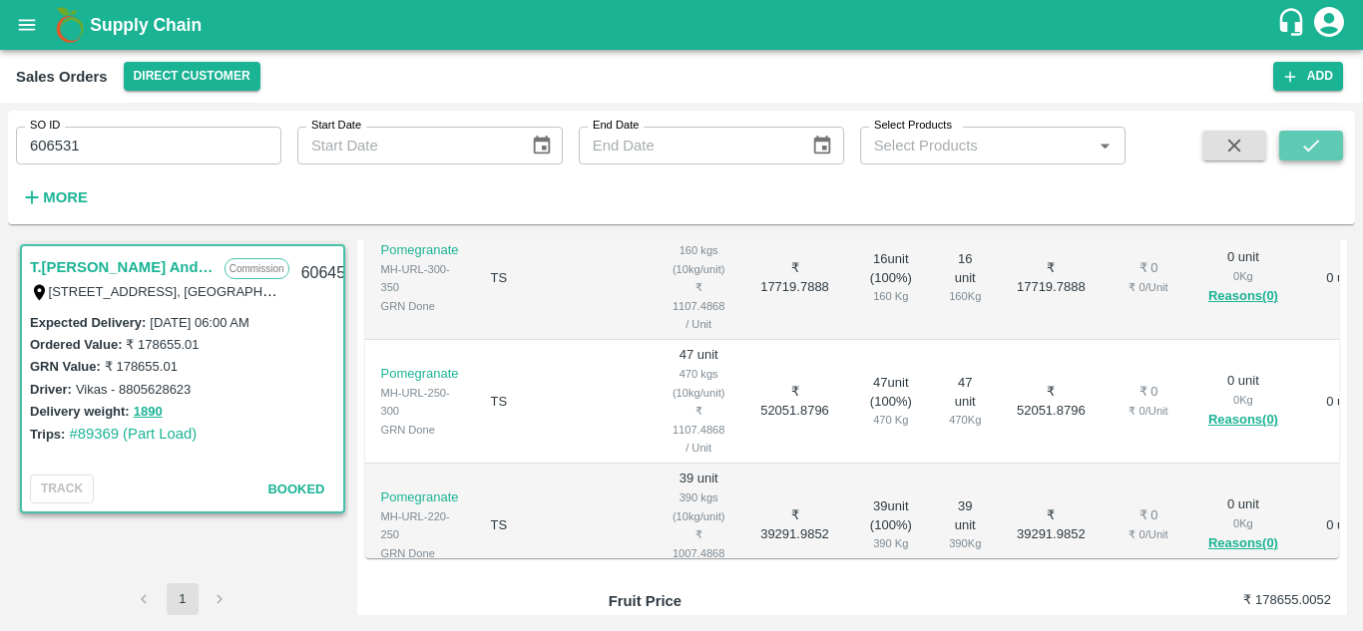
click at [1312, 135] on icon "submit" at bounding box center [1311, 146] width 22 height 22
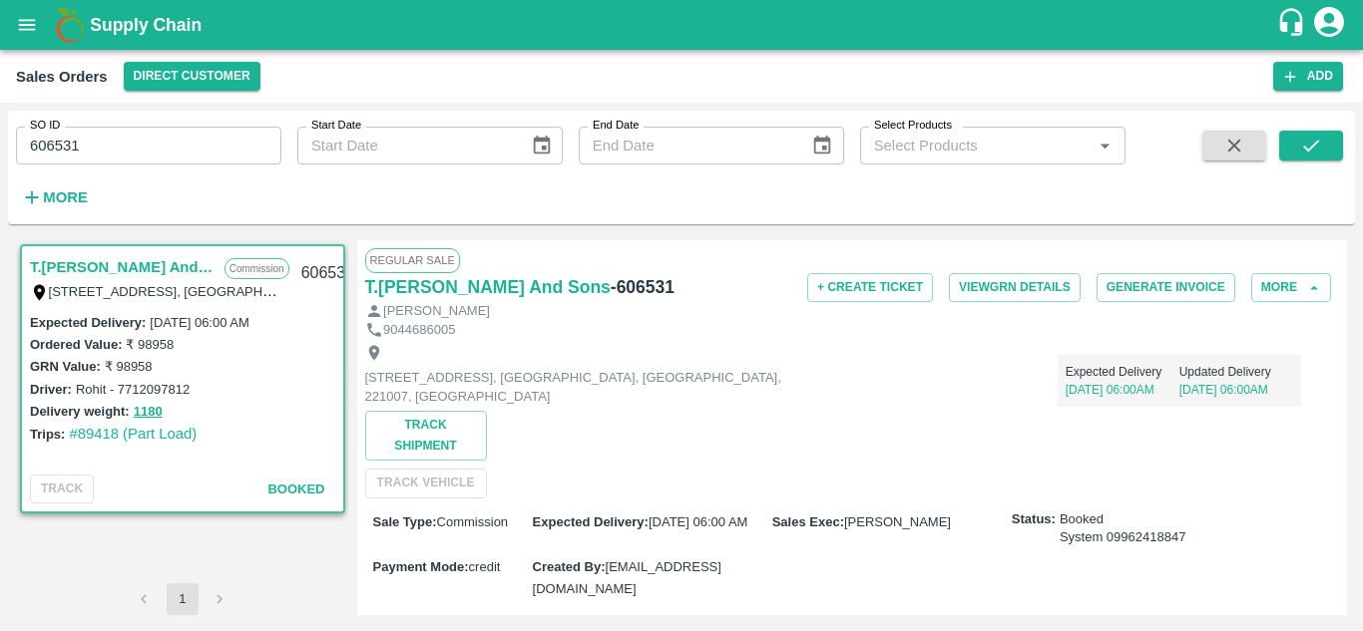
click at [147, 392] on label "Rohit - 7712097812" at bounding box center [133, 389] width 114 height 15
click at [94, 391] on label "Rohit - 7712097812" at bounding box center [133, 389] width 114 height 15
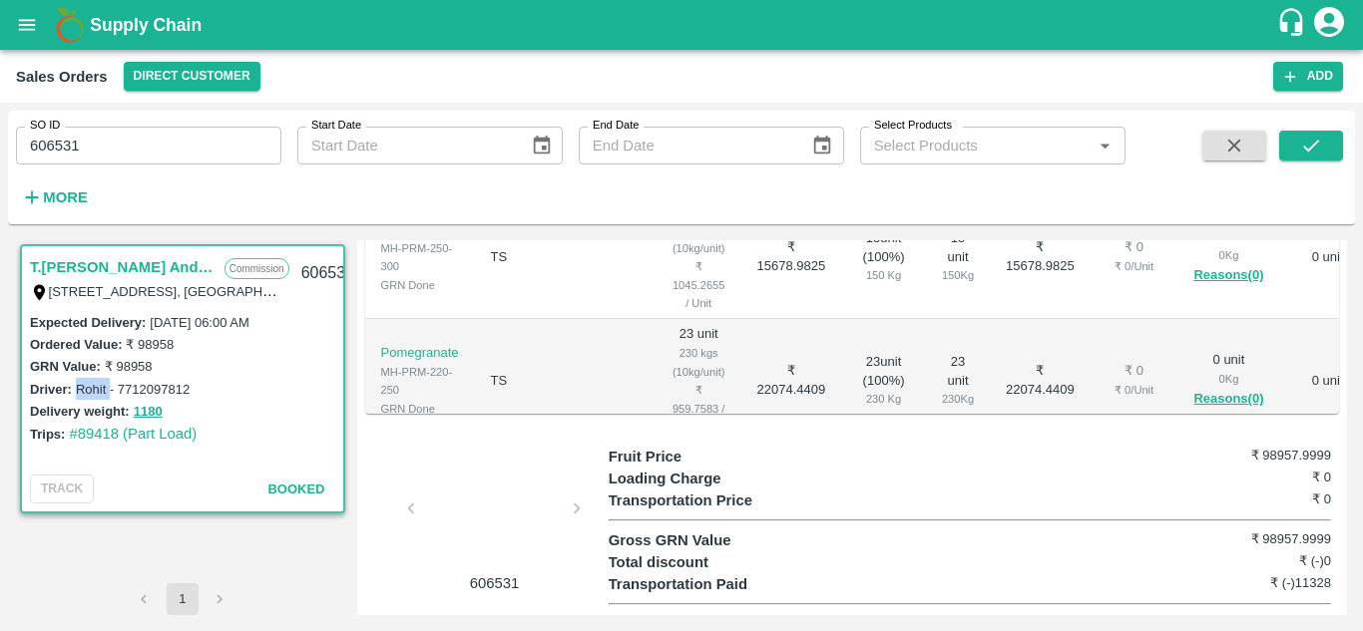
scroll to position [694, 0]
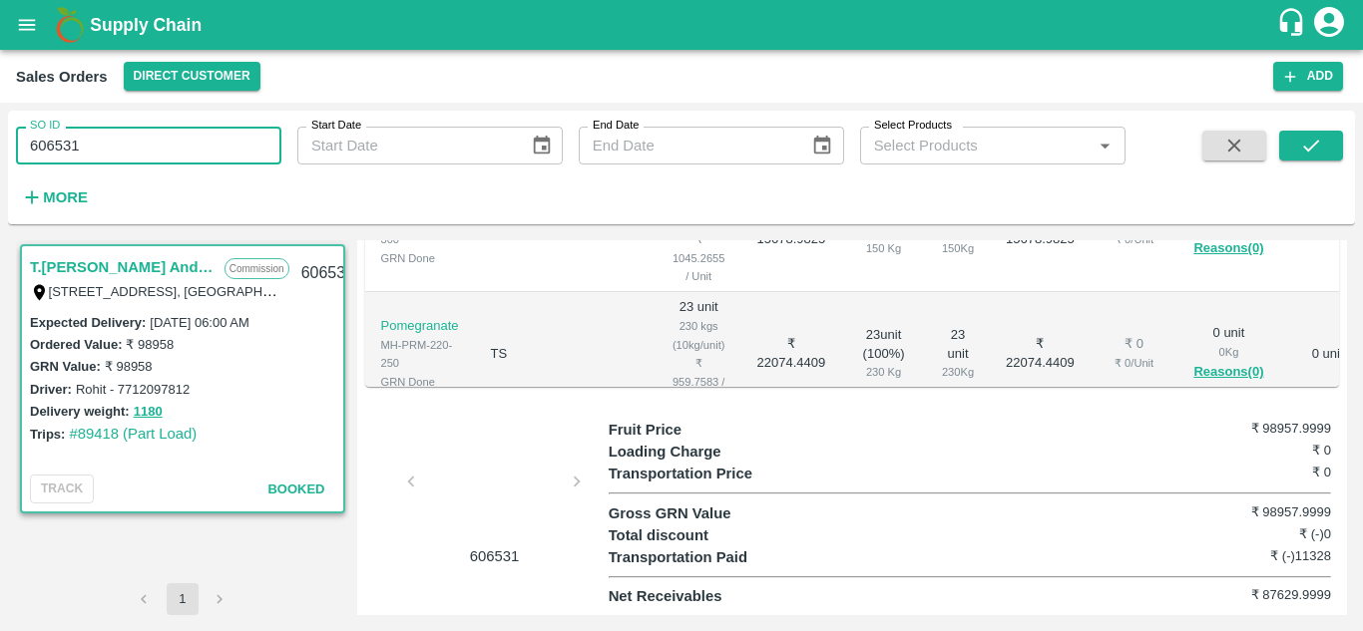
click at [155, 149] on input "606531" at bounding box center [148, 146] width 265 height 38
paste input "text"
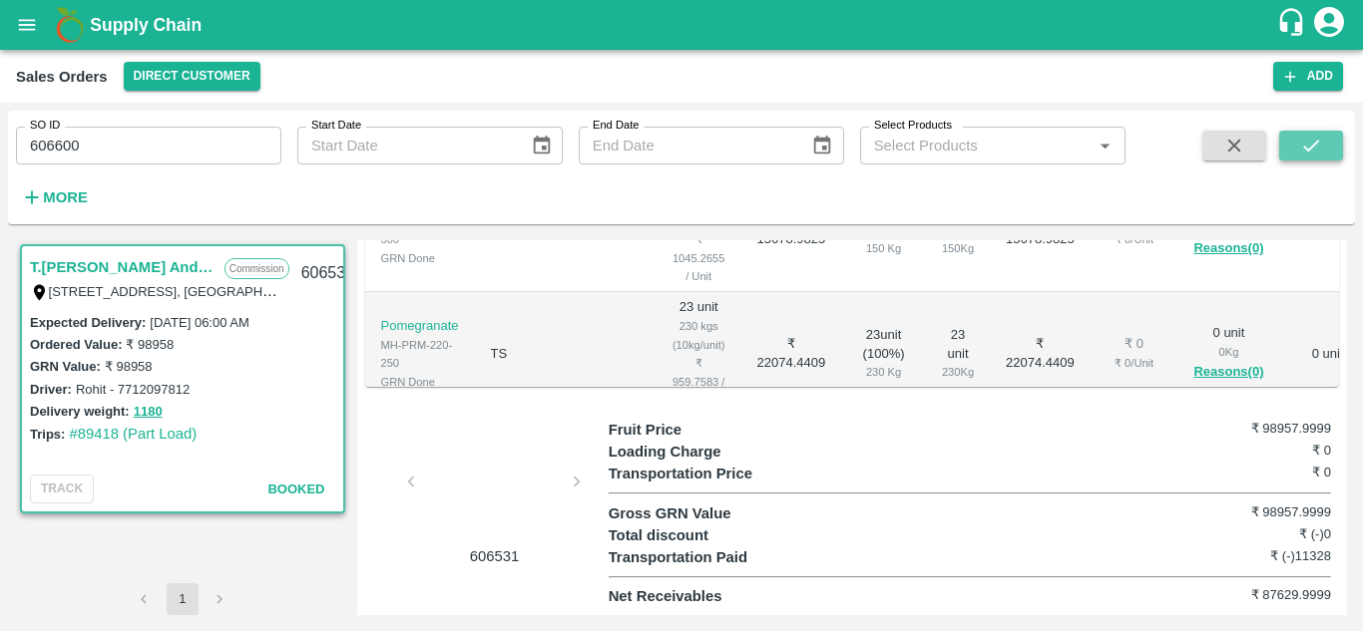
click at [1309, 147] on icon "submit" at bounding box center [1311, 146] width 22 height 22
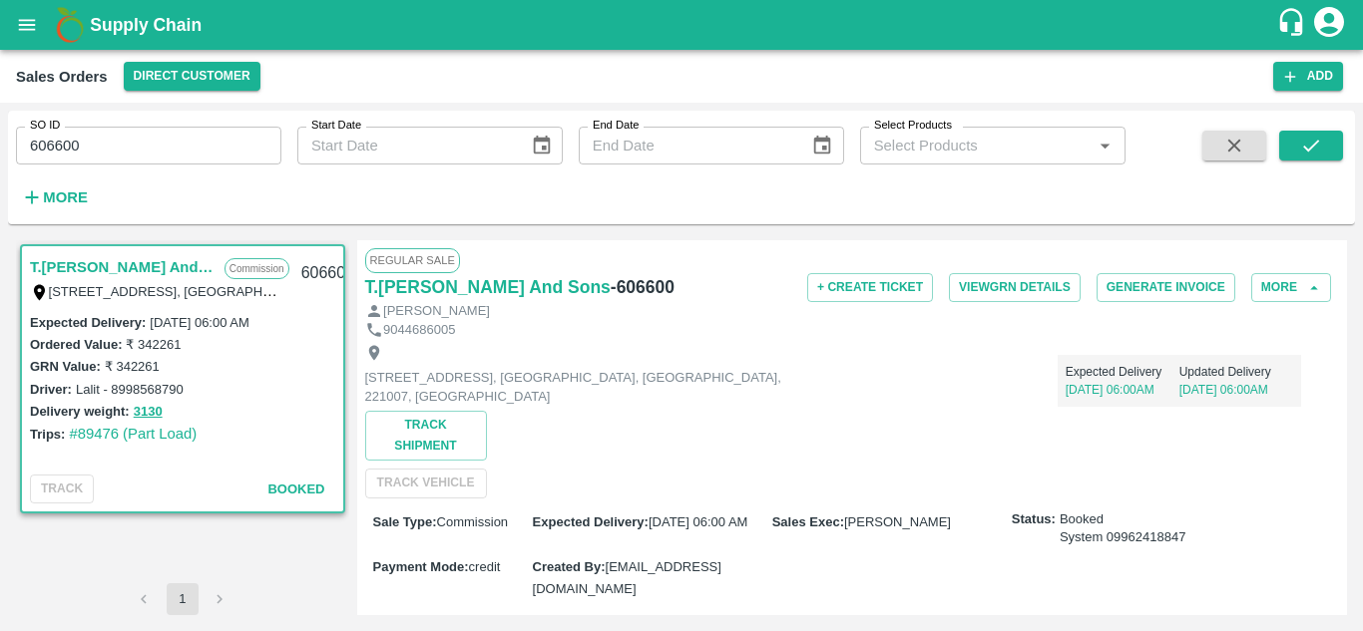
click at [157, 389] on label "Lalit - 8998568790" at bounding box center [130, 389] width 108 height 15
click at [94, 384] on label "Lalit - 8998568790" at bounding box center [130, 389] width 108 height 15
click at [183, 140] on input "606600" at bounding box center [148, 146] width 265 height 38
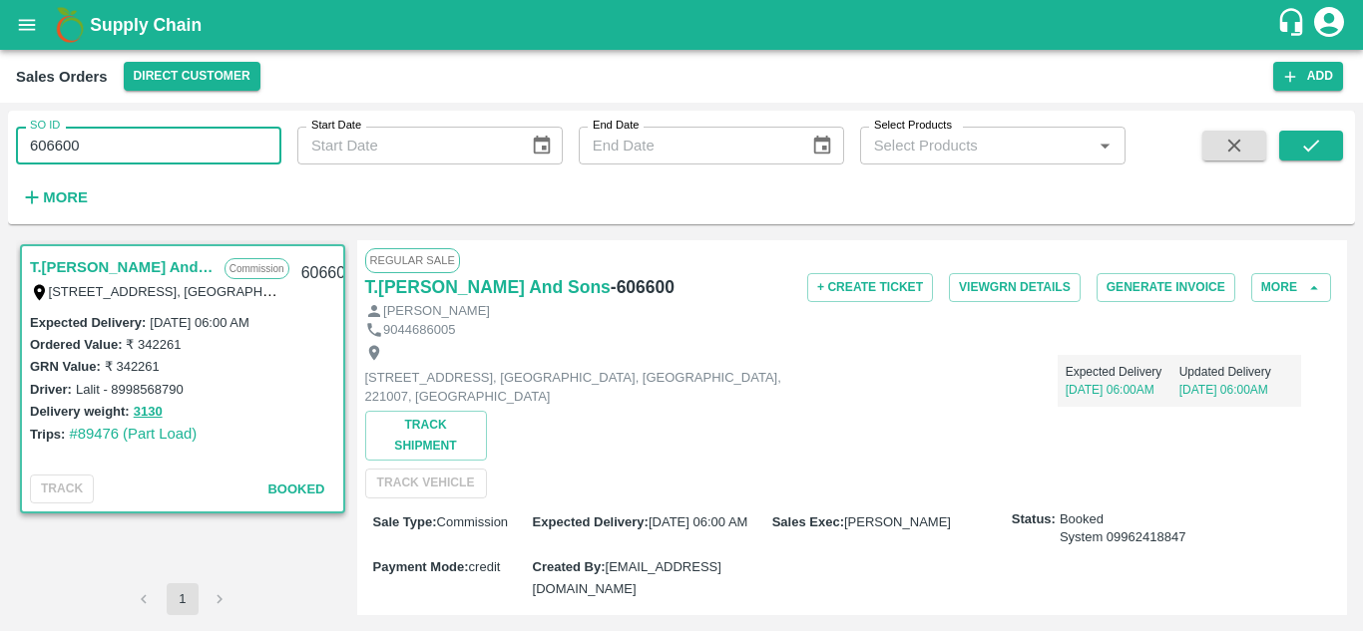
click at [183, 140] on input "606600" at bounding box center [148, 146] width 265 height 38
paste input "text"
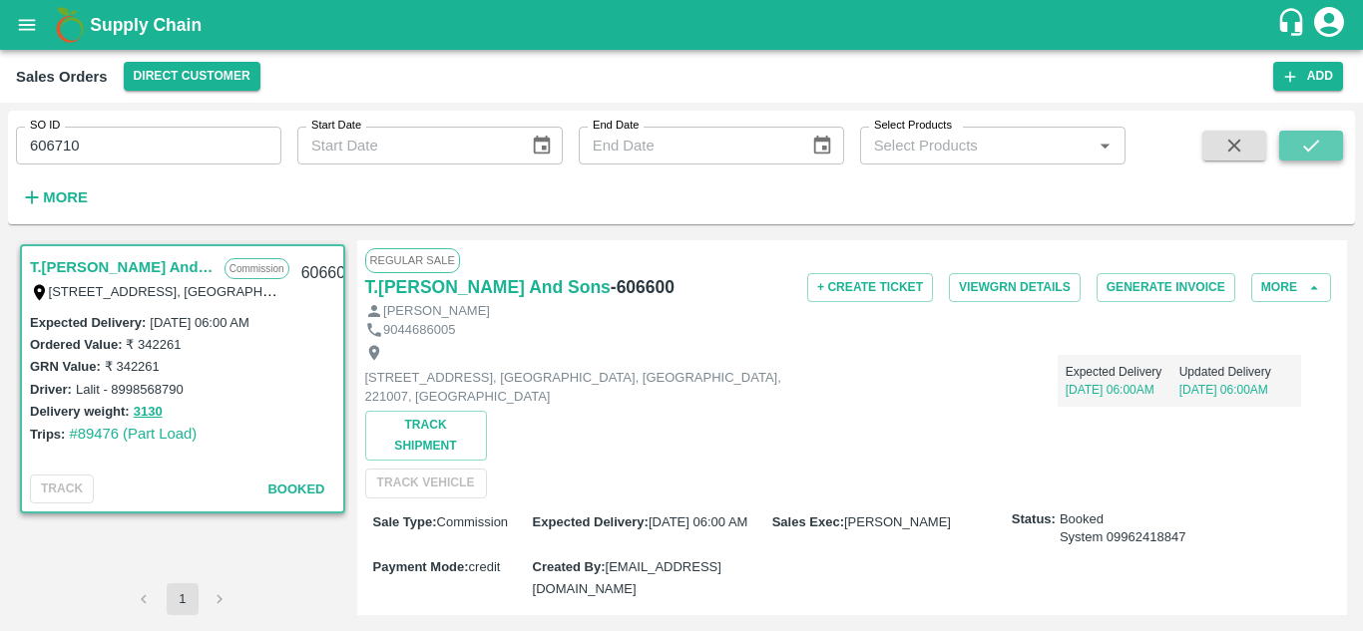
click at [1315, 155] on icon "submit" at bounding box center [1311, 146] width 22 height 22
click at [187, 392] on label "Santosh - 9022204925" at bounding box center [142, 389] width 132 height 15
click at [110, 387] on label "Santosh - 9022204925" at bounding box center [142, 389] width 132 height 15
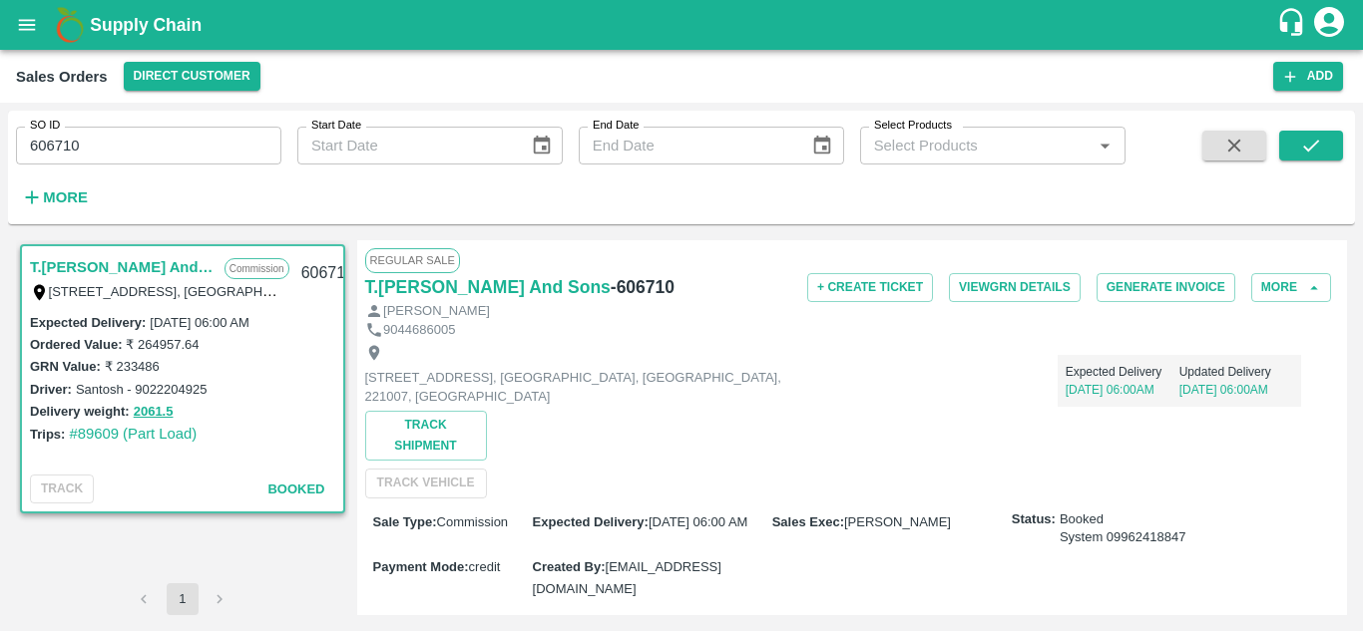
click at [145, 127] on input "606710" at bounding box center [148, 146] width 265 height 38
paste input "text"
click at [1317, 154] on icon "submit" at bounding box center [1311, 146] width 22 height 22
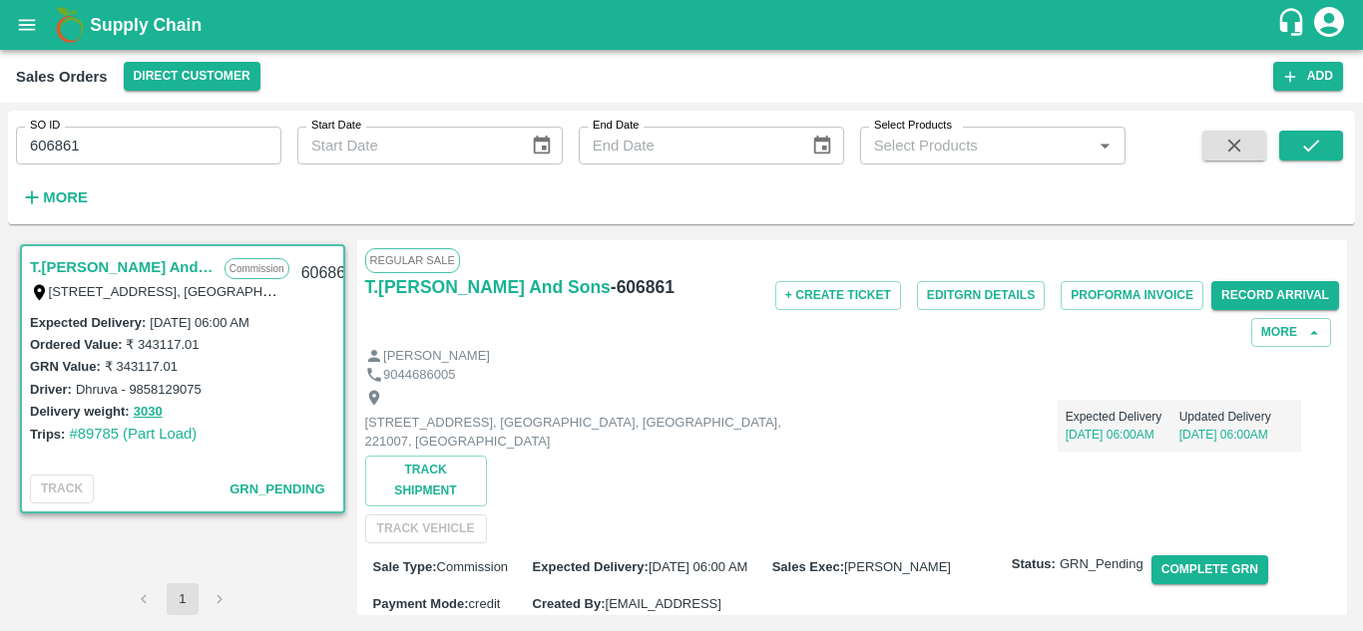
click at [184, 390] on label "Dhruva - 9858129075" at bounding box center [139, 389] width 126 height 15
click at [100, 391] on label "Dhruva - 9858129075" at bounding box center [139, 389] width 126 height 15
click at [181, 134] on input "606861" at bounding box center [148, 146] width 265 height 38
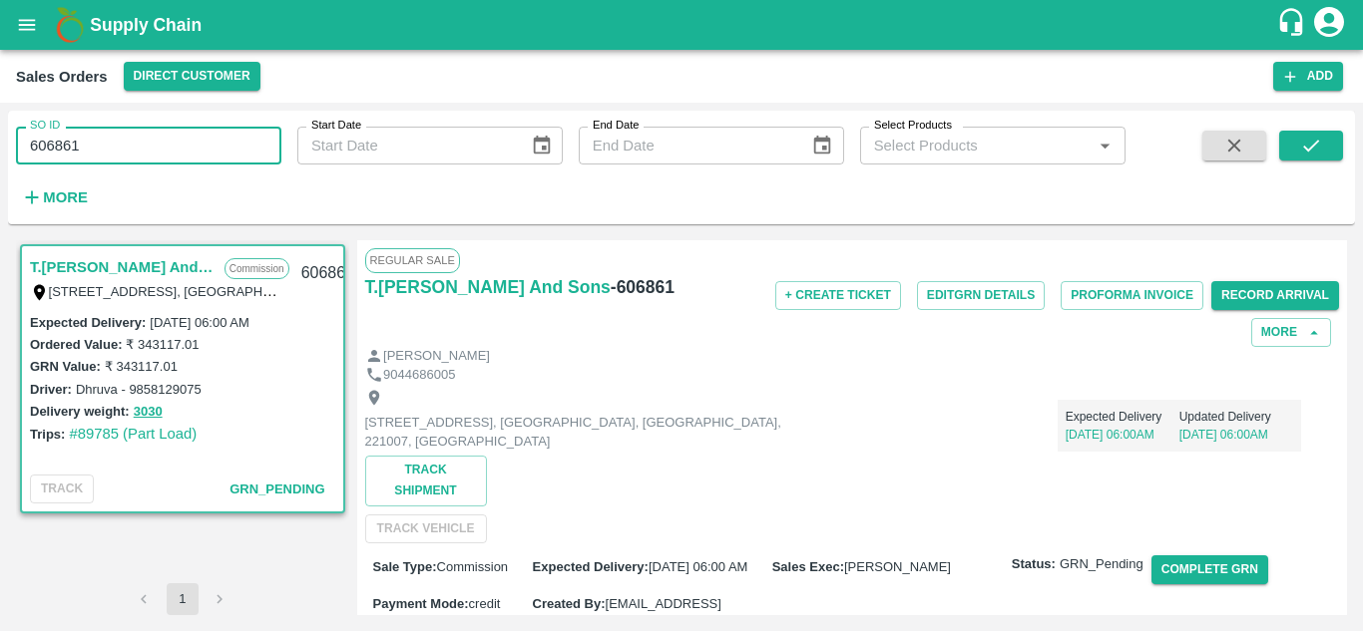
click at [181, 134] on input "606861" at bounding box center [148, 146] width 265 height 38
paste input "text"
type input "606890"
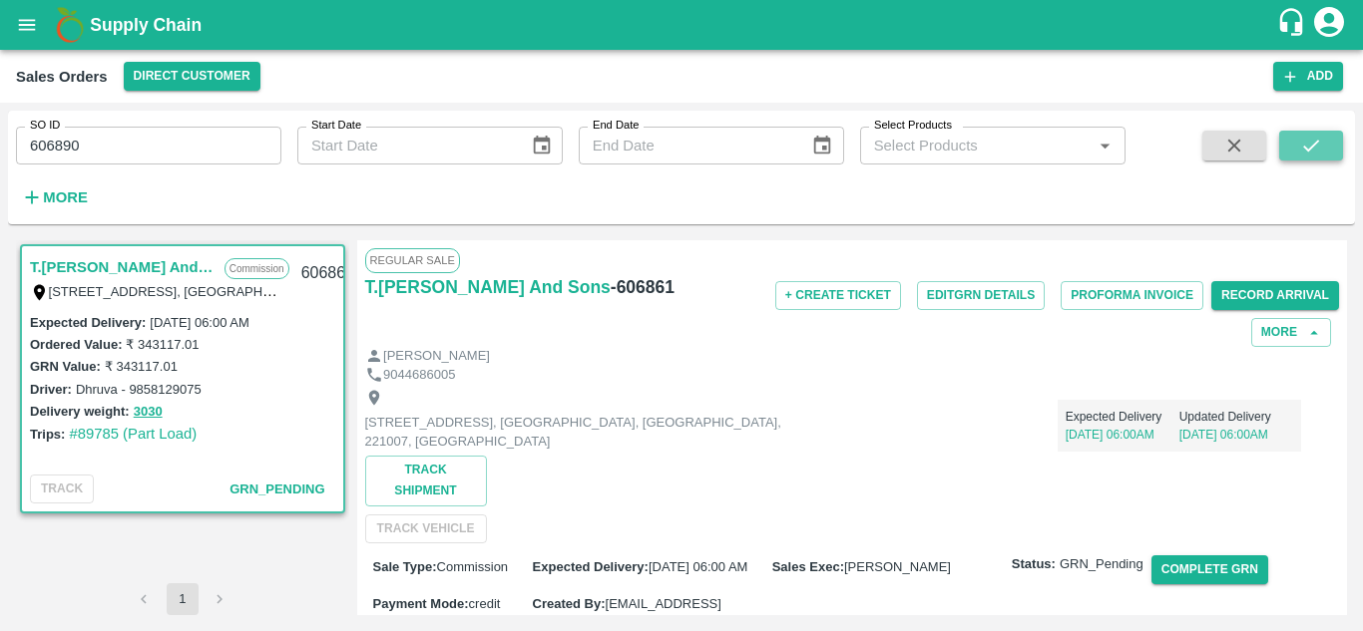
click at [1327, 139] on button "submit" at bounding box center [1311, 146] width 64 height 30
click at [164, 387] on label "Sunil - 8746129835" at bounding box center [132, 389] width 113 height 15
click at [93, 389] on label "Sunil - 8746129835" at bounding box center [132, 389] width 113 height 15
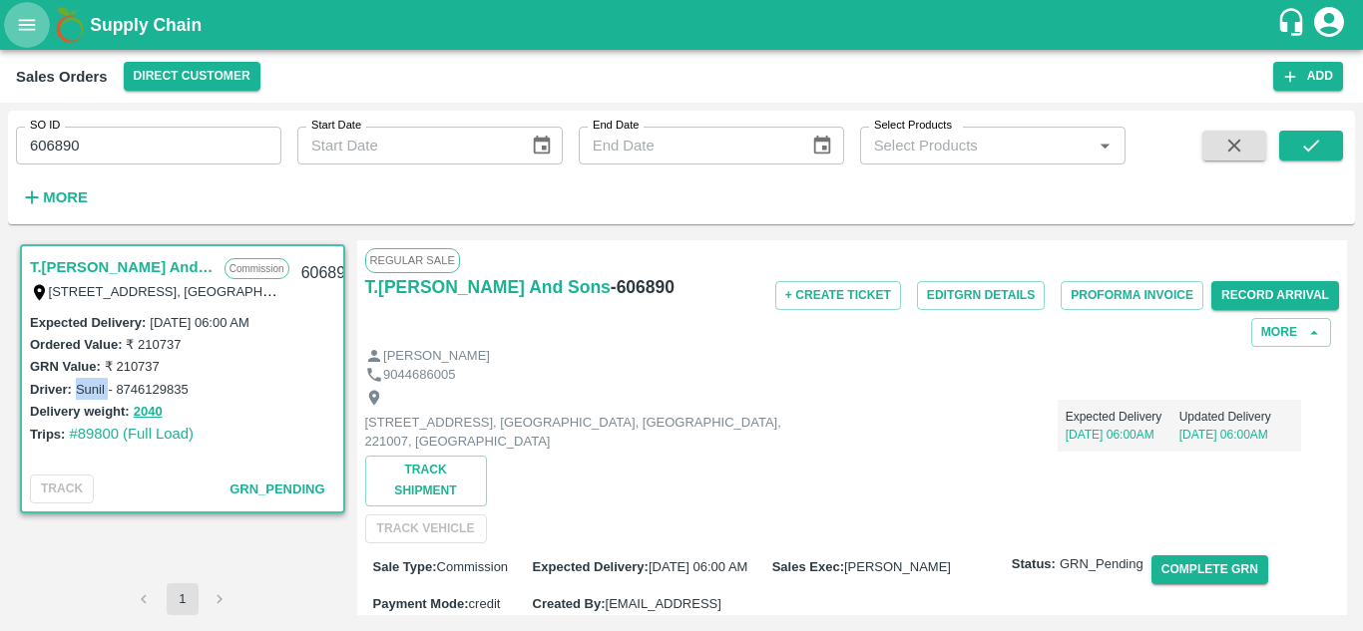
click at [25, 2] on button "open drawer" at bounding box center [27, 25] width 46 height 46
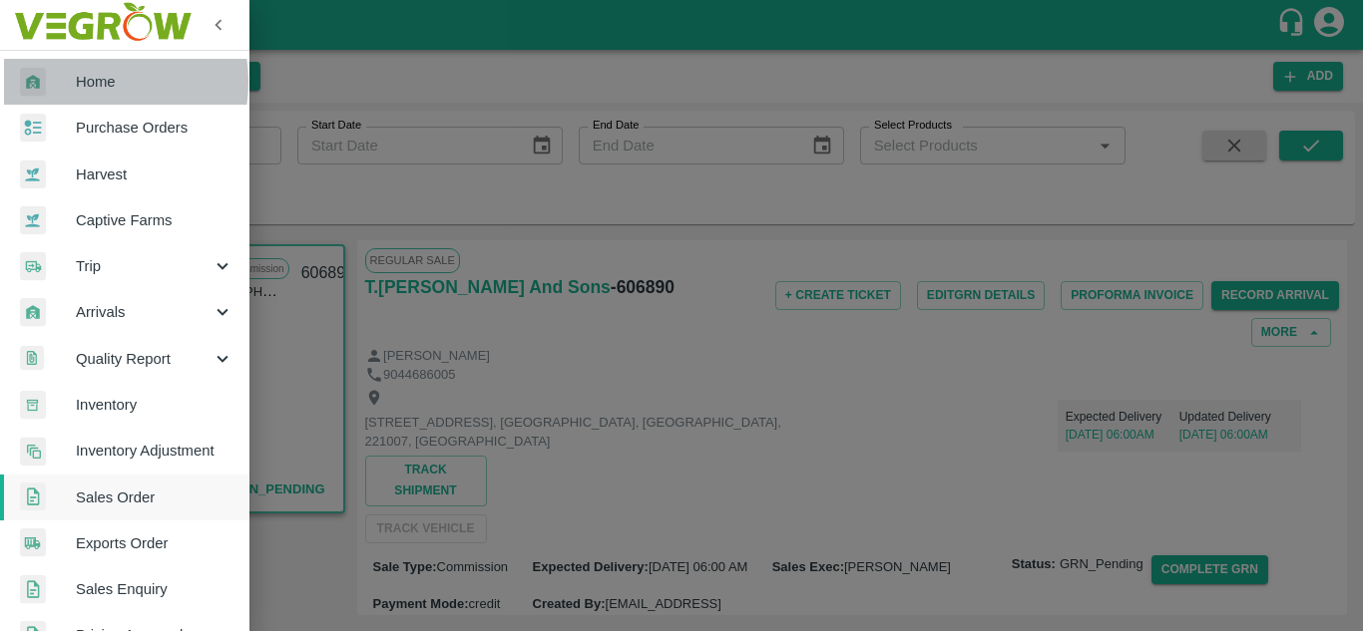
click at [86, 82] on span "Home" at bounding box center [155, 82] width 158 height 22
